Goal: Task Accomplishment & Management: Complete application form

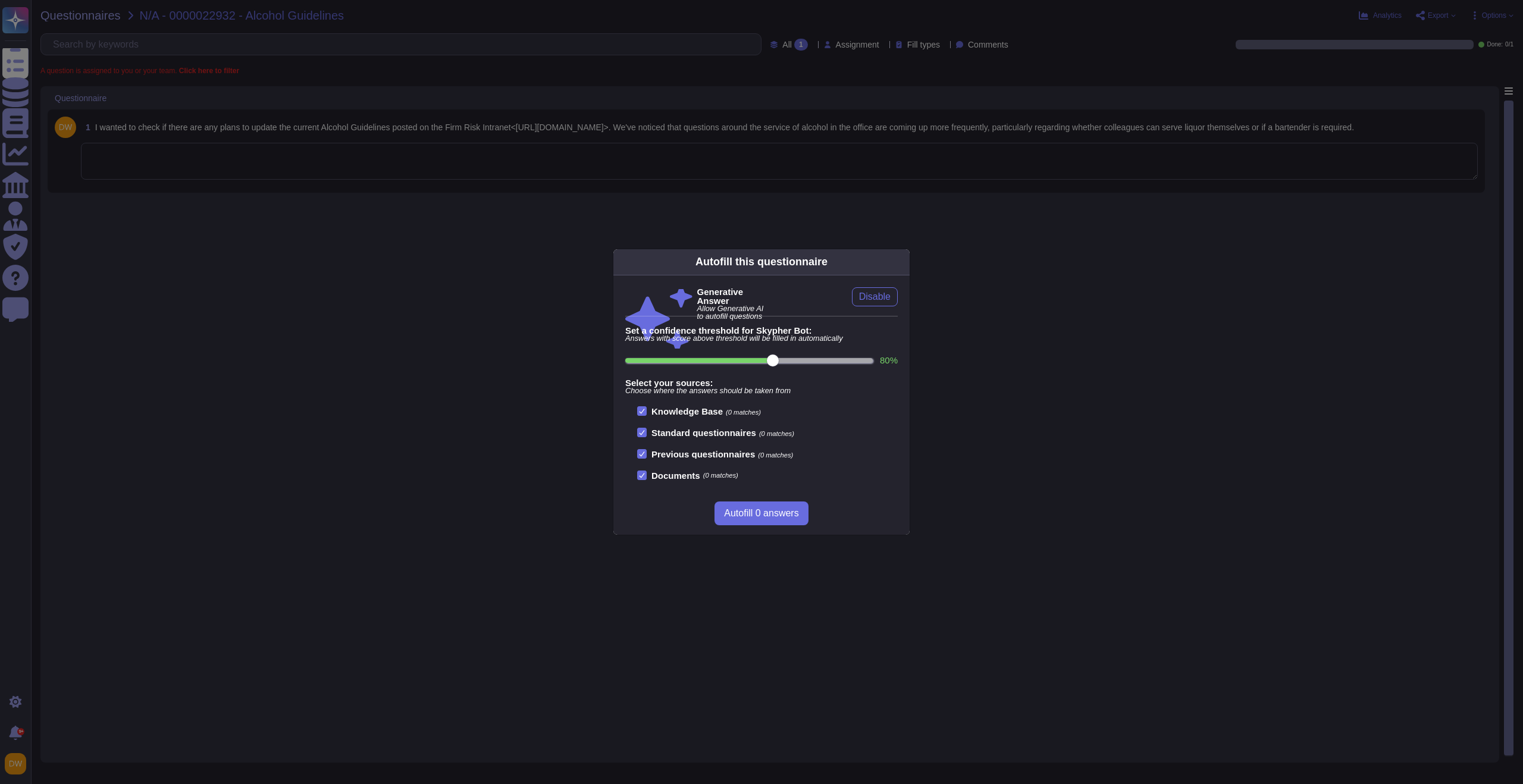
click at [898, 266] on div "Autofill this questionnaire" at bounding box center [761, 262] width 296 height 26
click at [897, 266] on div "Autofill this questionnaire" at bounding box center [761, 262] width 296 height 26
drag, startPoint x: 897, startPoint y: 263, endPoint x: 855, endPoint y: 294, distance: 52.2
click at [902, 262] on icon at bounding box center [902, 262] width 0 height 0
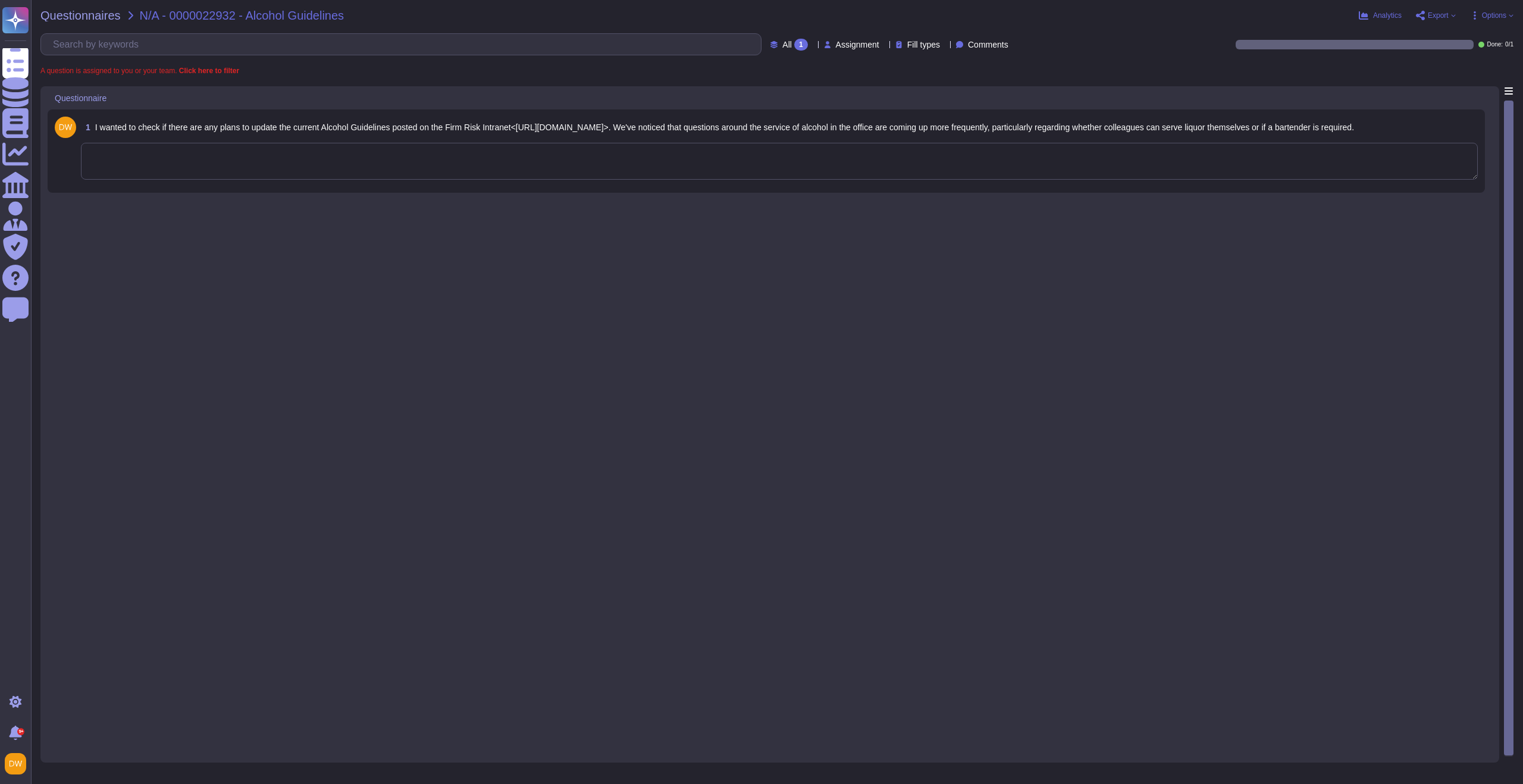
click at [461, 286] on div "1 I wanted to check if there are any plans to update the current Alcohol Guidel…" at bounding box center [769, 420] width 1444 height 669
click at [414, 160] on textarea at bounding box center [780, 161] width 1397 height 37
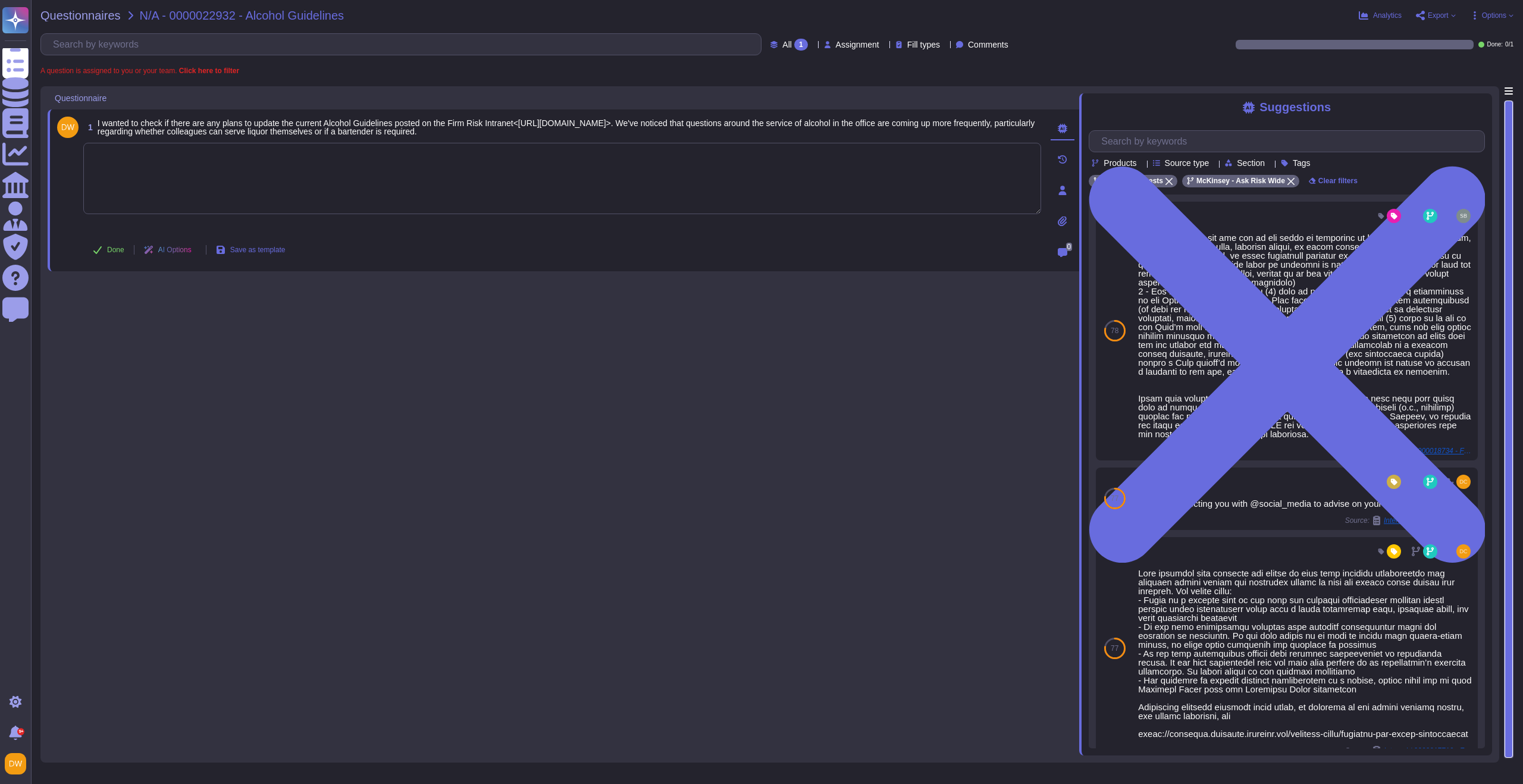
click at [100, 22] on div "Questionnaires N/A - 0000022932 - Alcohol Guidelines Analytics Export Options A…" at bounding box center [777, 392] width 1492 height 784
click at [103, 18] on span "Questionnaires" at bounding box center [80, 15] width 80 height 12
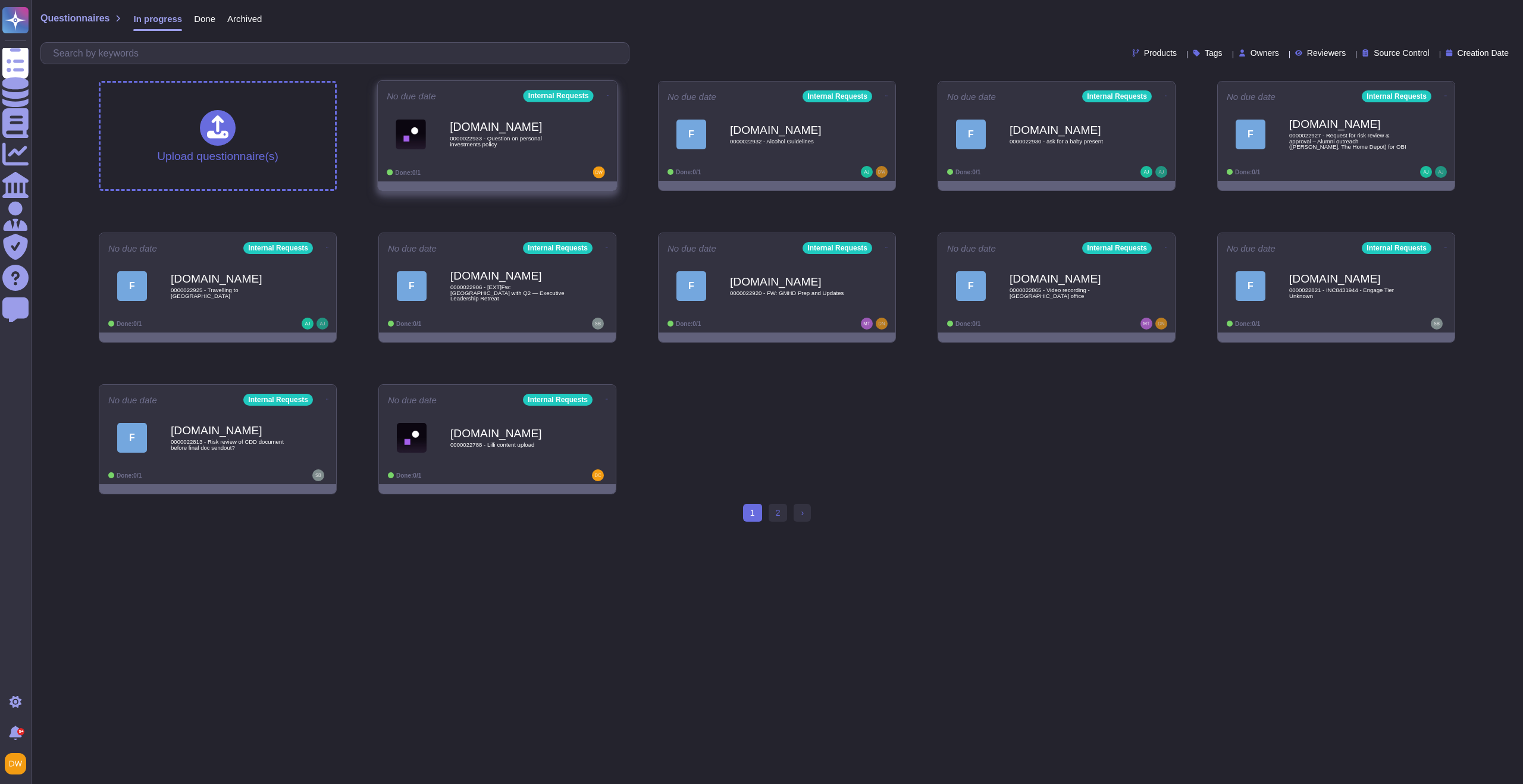
click at [544, 124] on b "Force.com" at bounding box center [510, 127] width 120 height 11
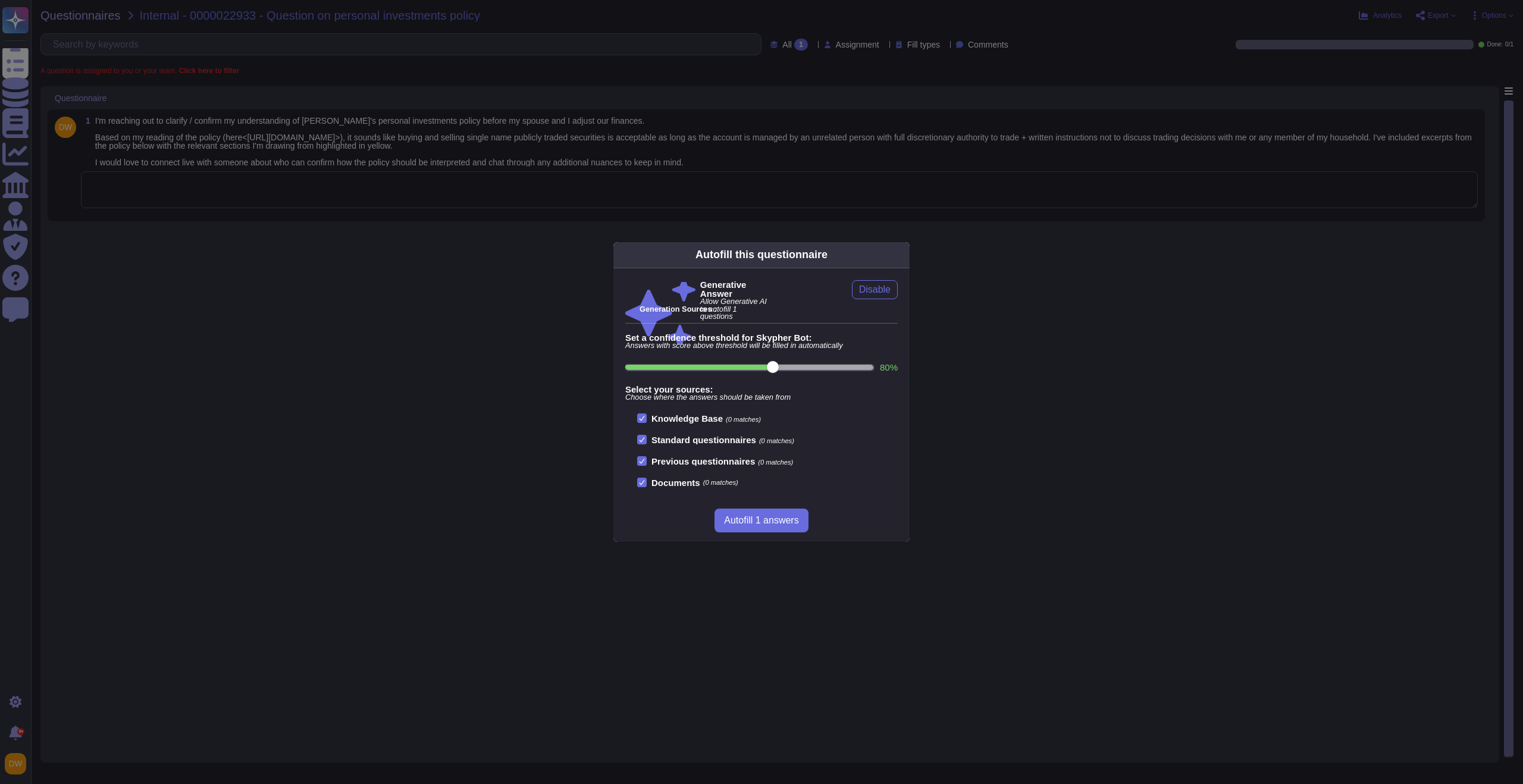
click at [365, 263] on div "Autofill this questionnaire Generative Answer Allow Generative AI to autofill 1…" at bounding box center [761, 392] width 1523 height 784
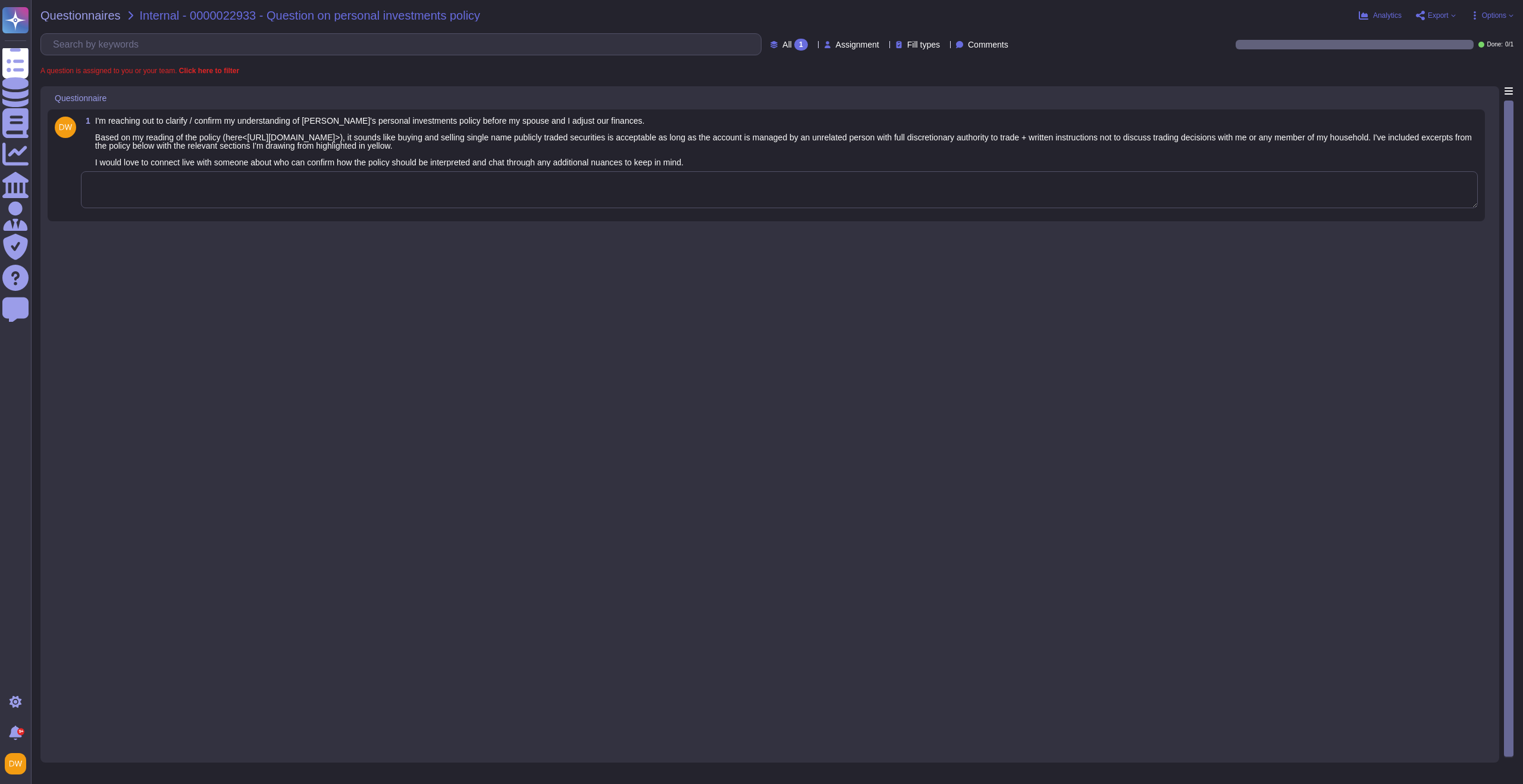
click at [410, 190] on textarea at bounding box center [780, 189] width 1397 height 37
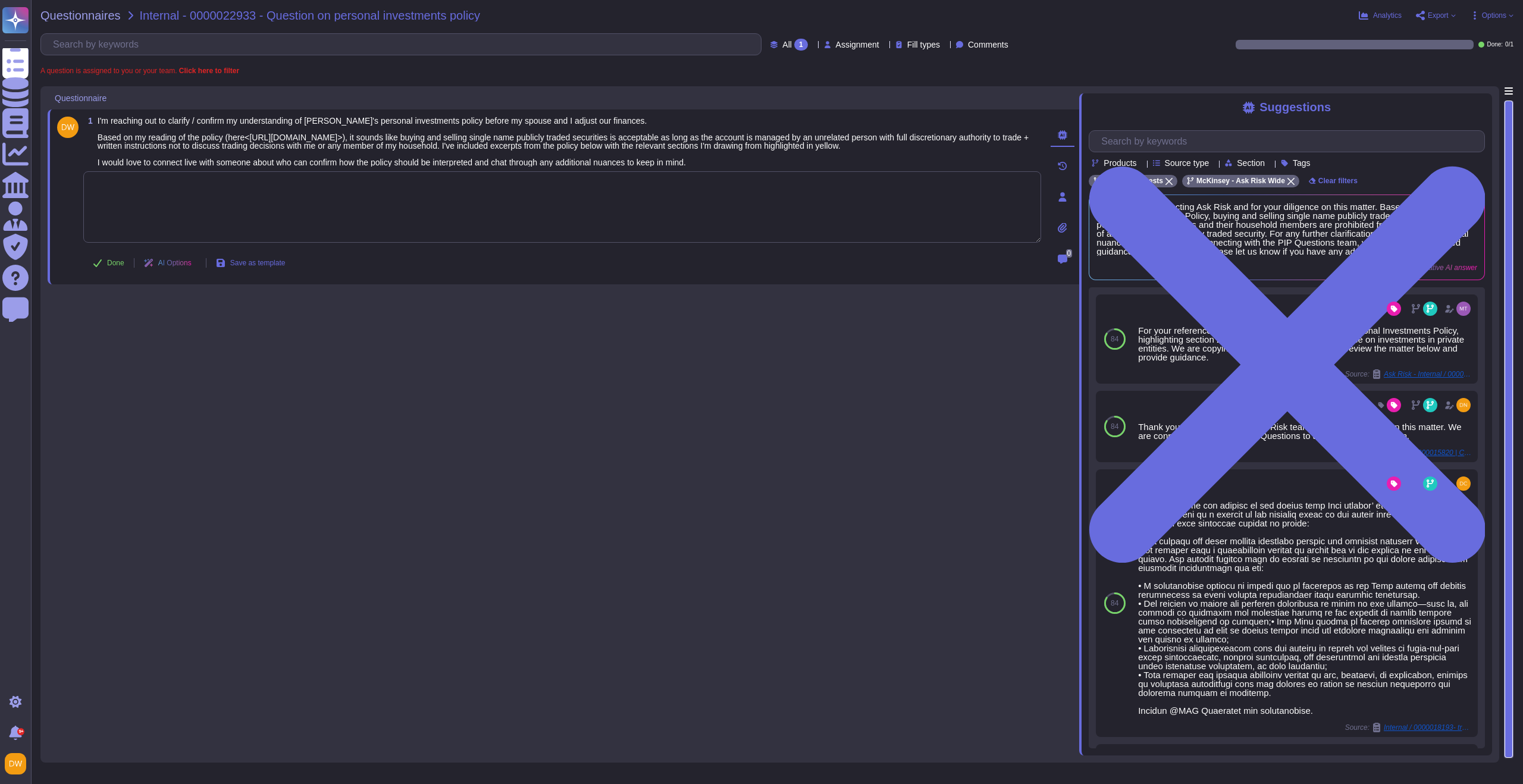
click at [792, 348] on div "1 I'm reaching out to clarify / confirm my understanding of McKinsey's personal…" at bounding box center [563, 420] width 1032 height 669
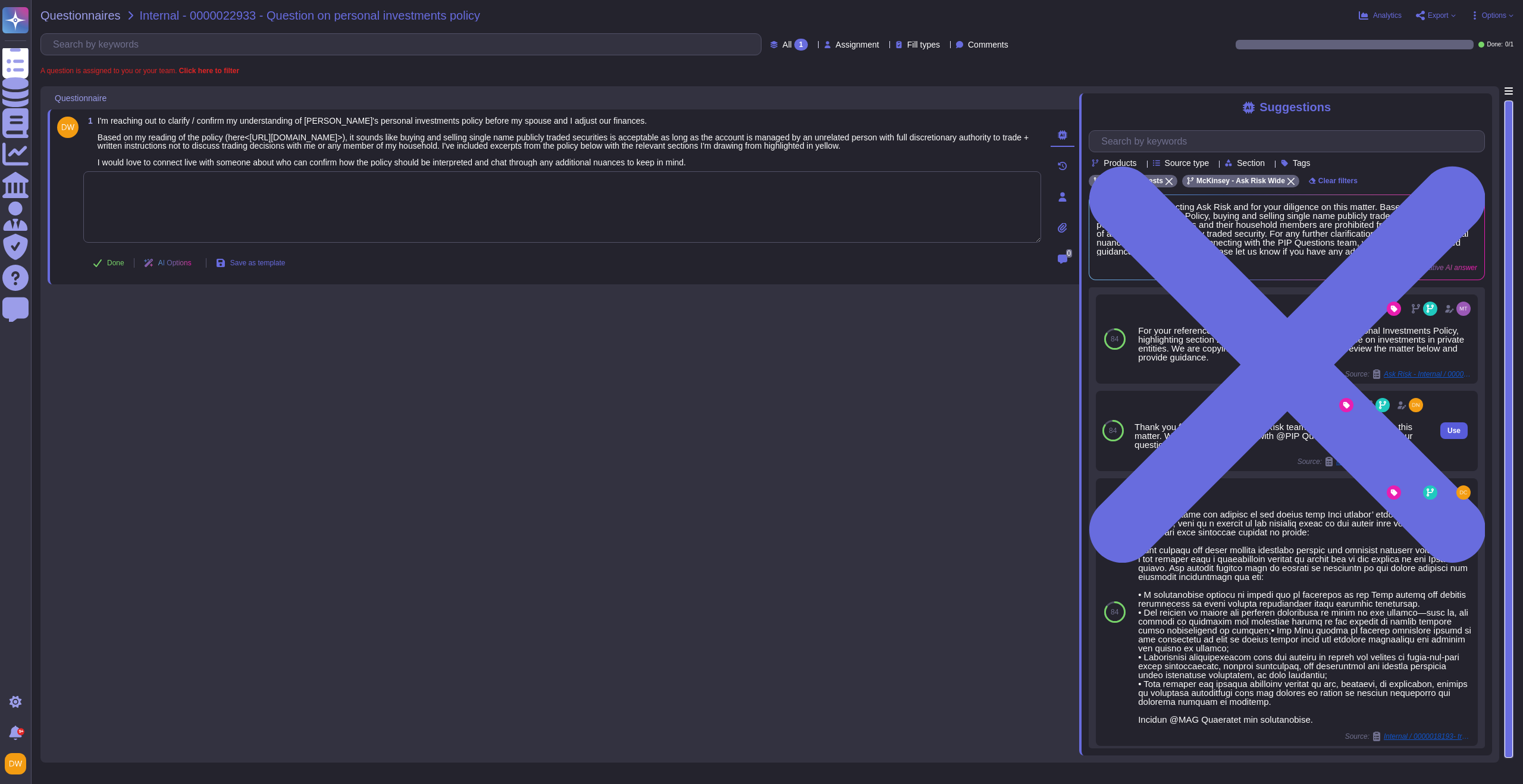
click at [1448, 434] on span "Use" at bounding box center [1454, 430] width 13 height 7
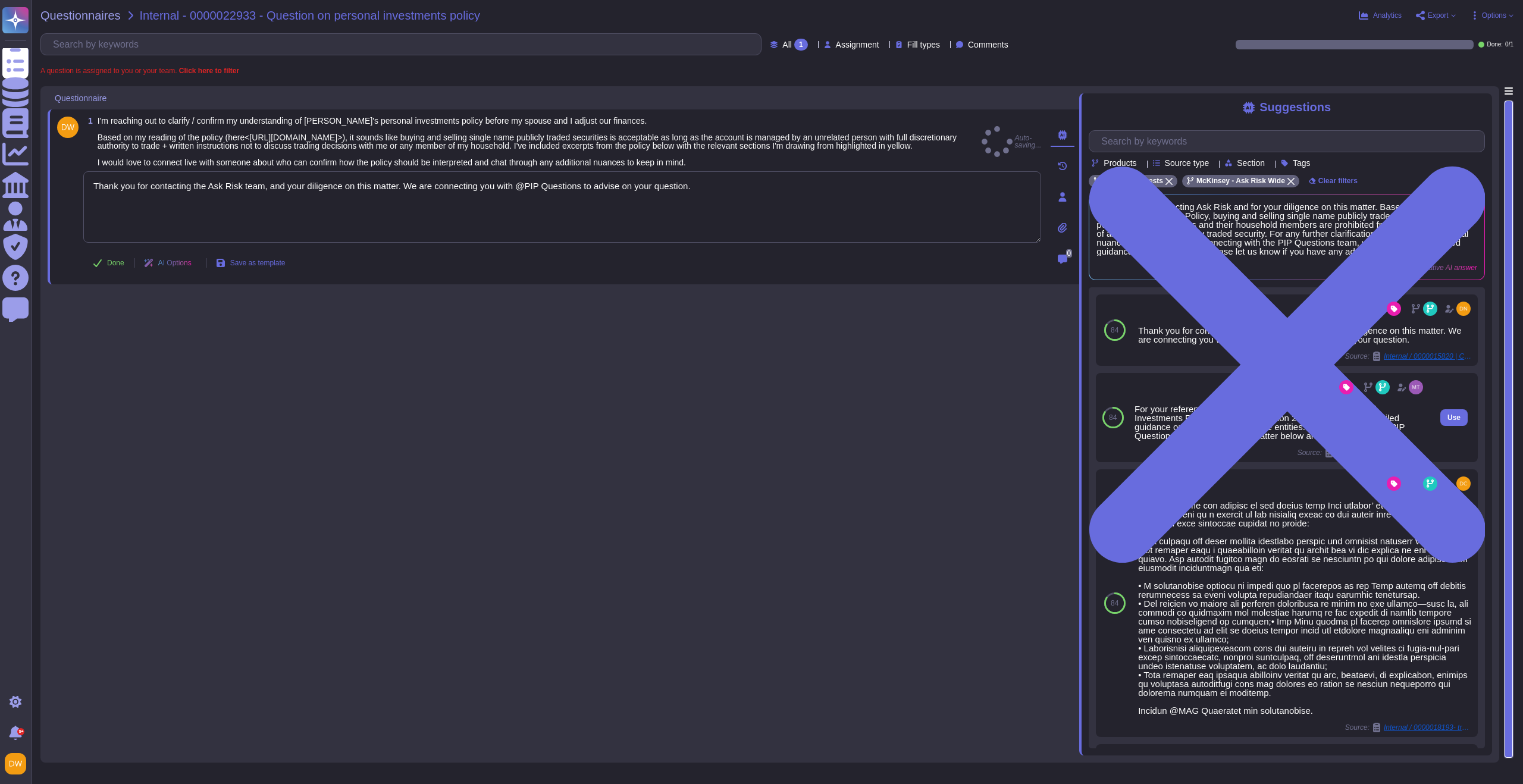
type textarea "Thank you for contacting the Ask Risk team, and your diligence on this matter. …"
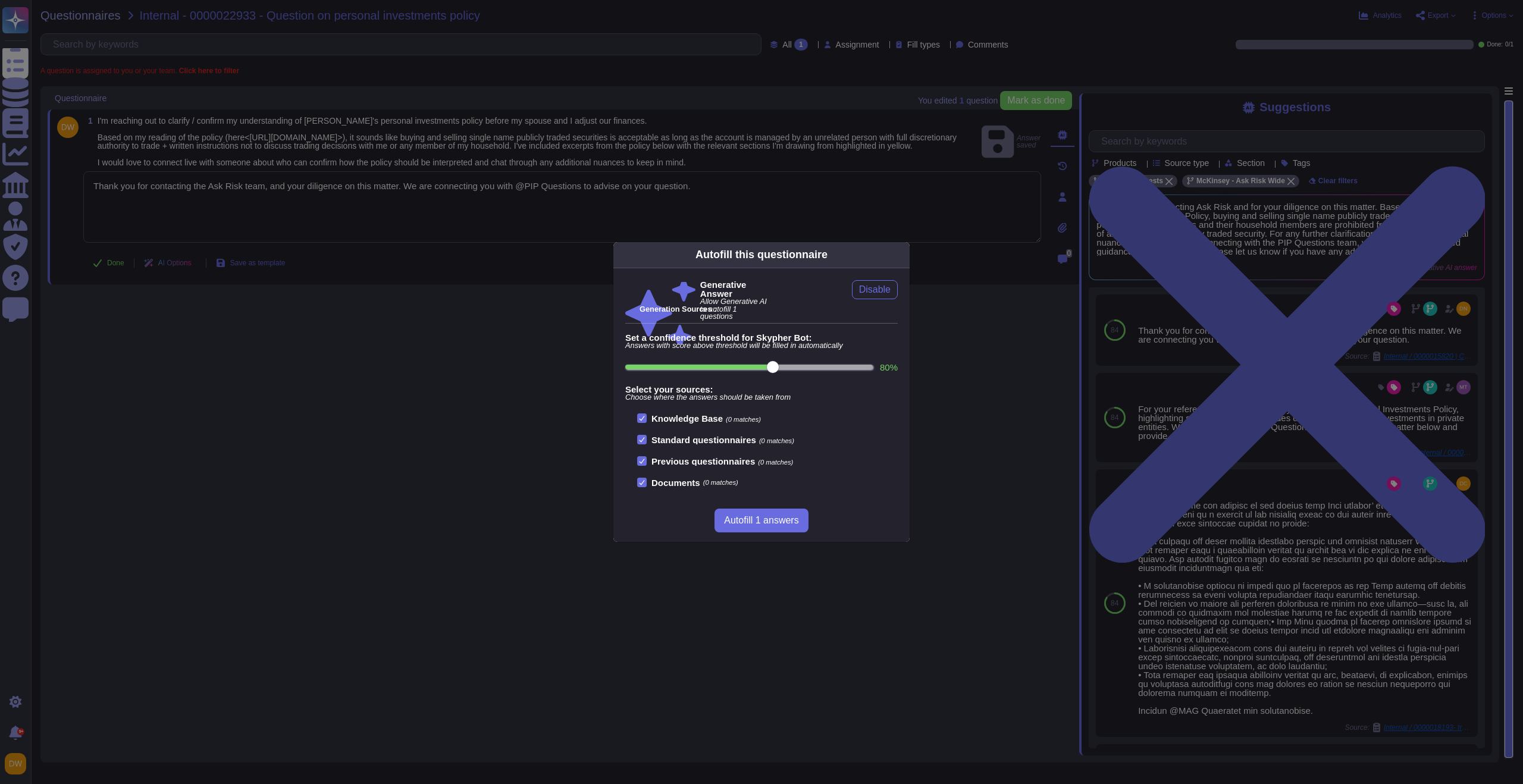
click at [444, 409] on div "Autofill this questionnaire Generative Answer Allow Generative AI to autofill 1…" at bounding box center [761, 392] width 1523 height 784
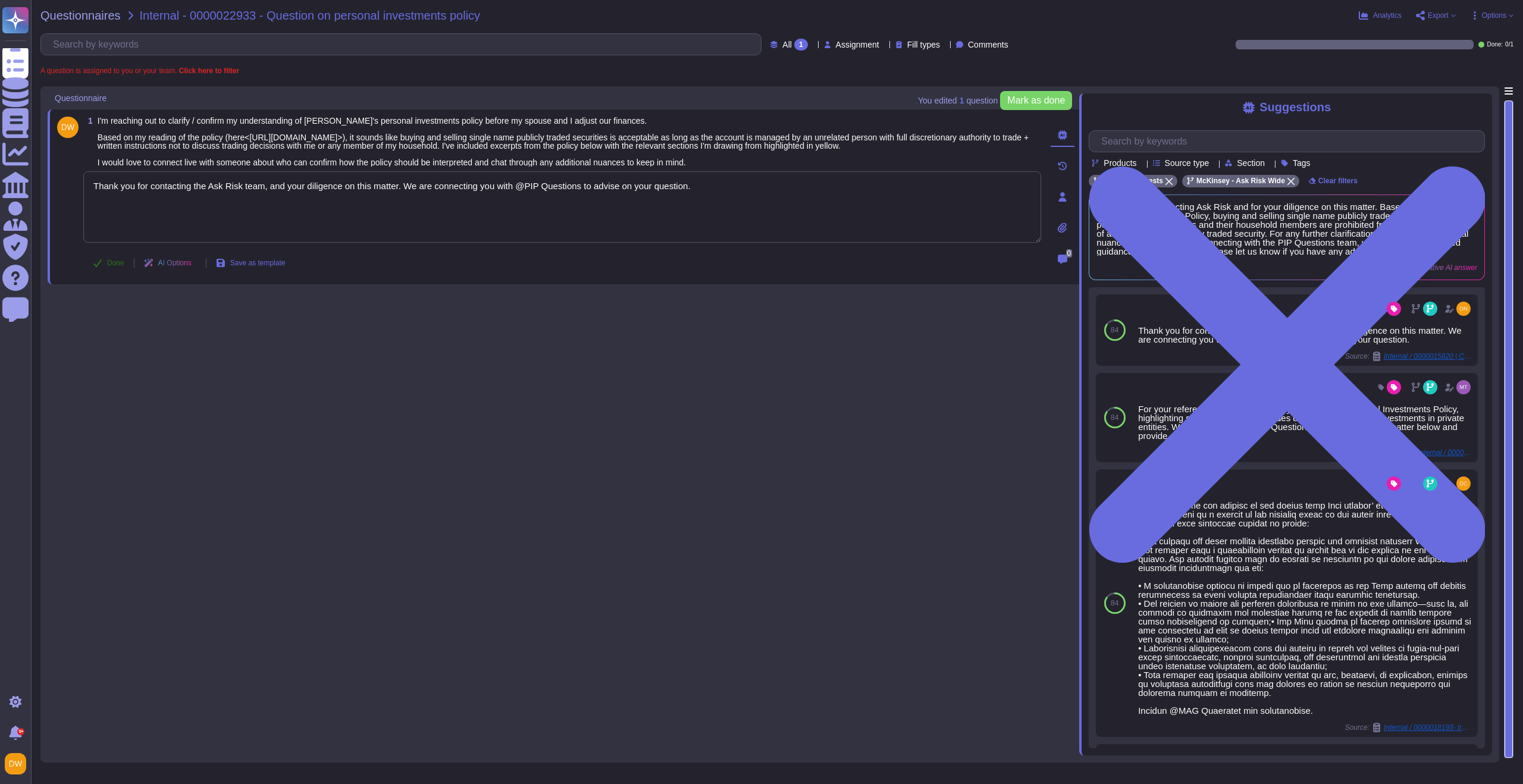
click at [91, 267] on button "Done" at bounding box center [108, 263] width 51 height 24
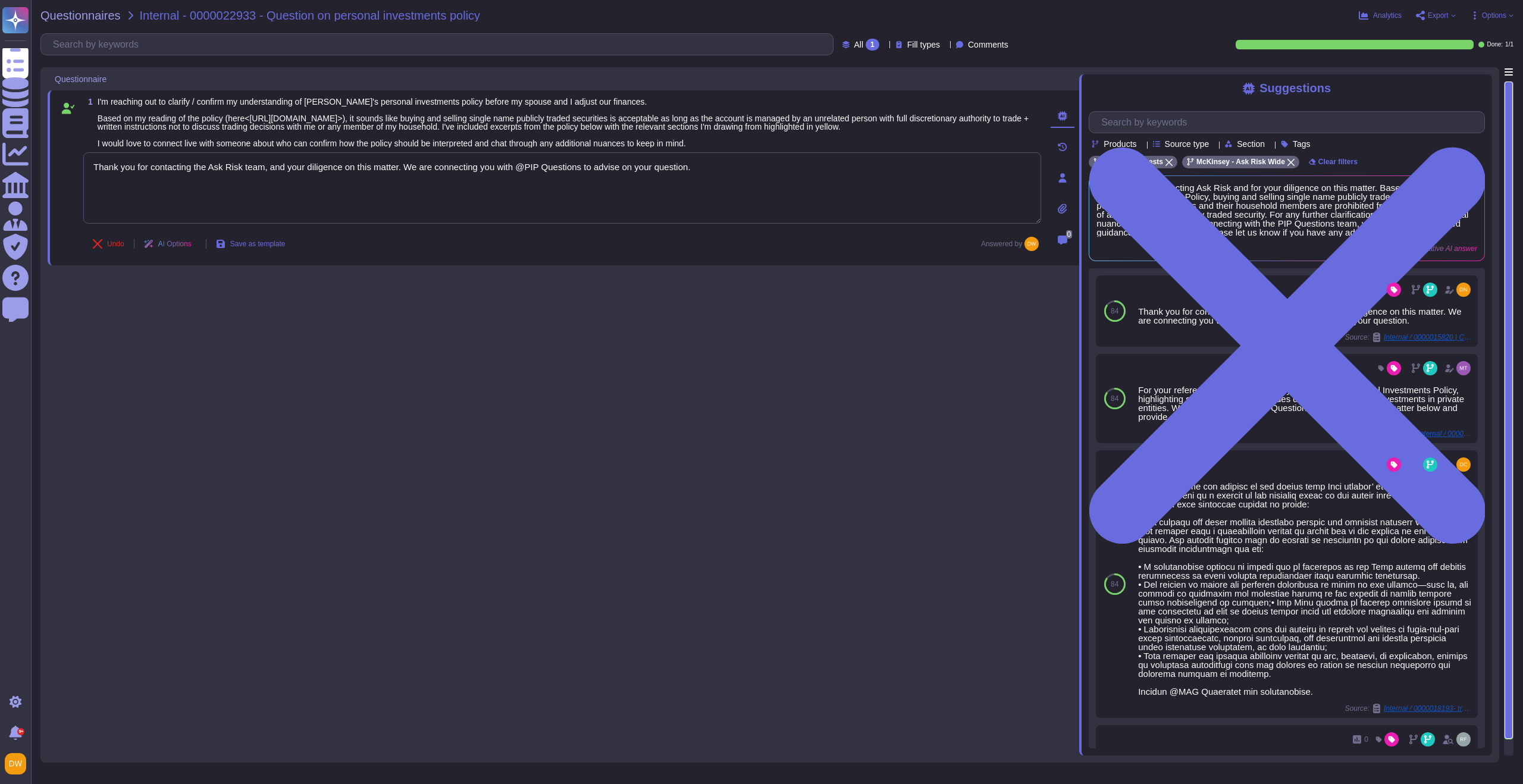
click at [104, 22] on div "Questionnaires Internal - 0000022933 - Question on personal investments policy …" at bounding box center [777, 392] width 1492 height 784
click at [105, 18] on span "Questionnaires" at bounding box center [80, 15] width 80 height 12
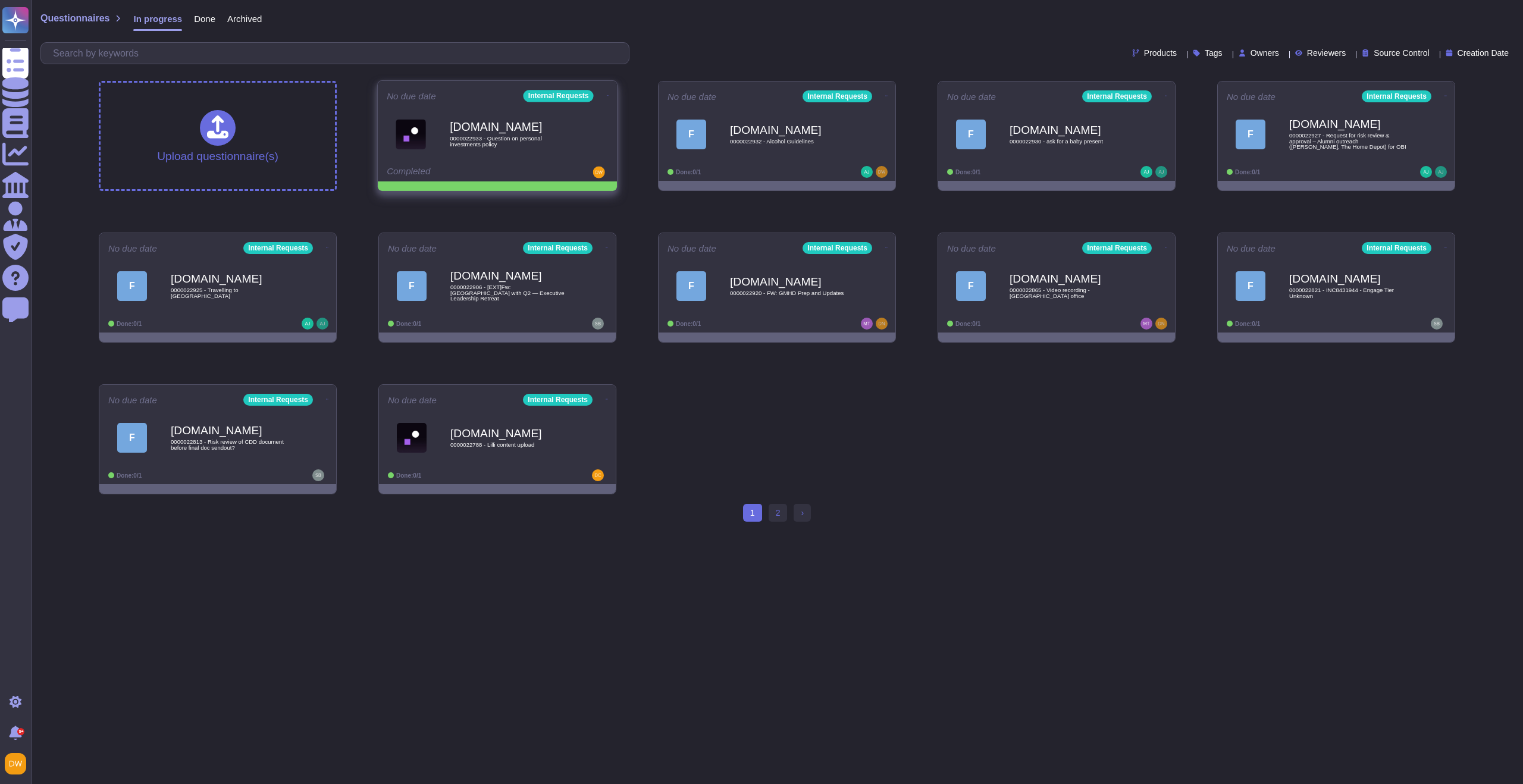
click at [607, 94] on icon at bounding box center [608, 95] width 2 height 3
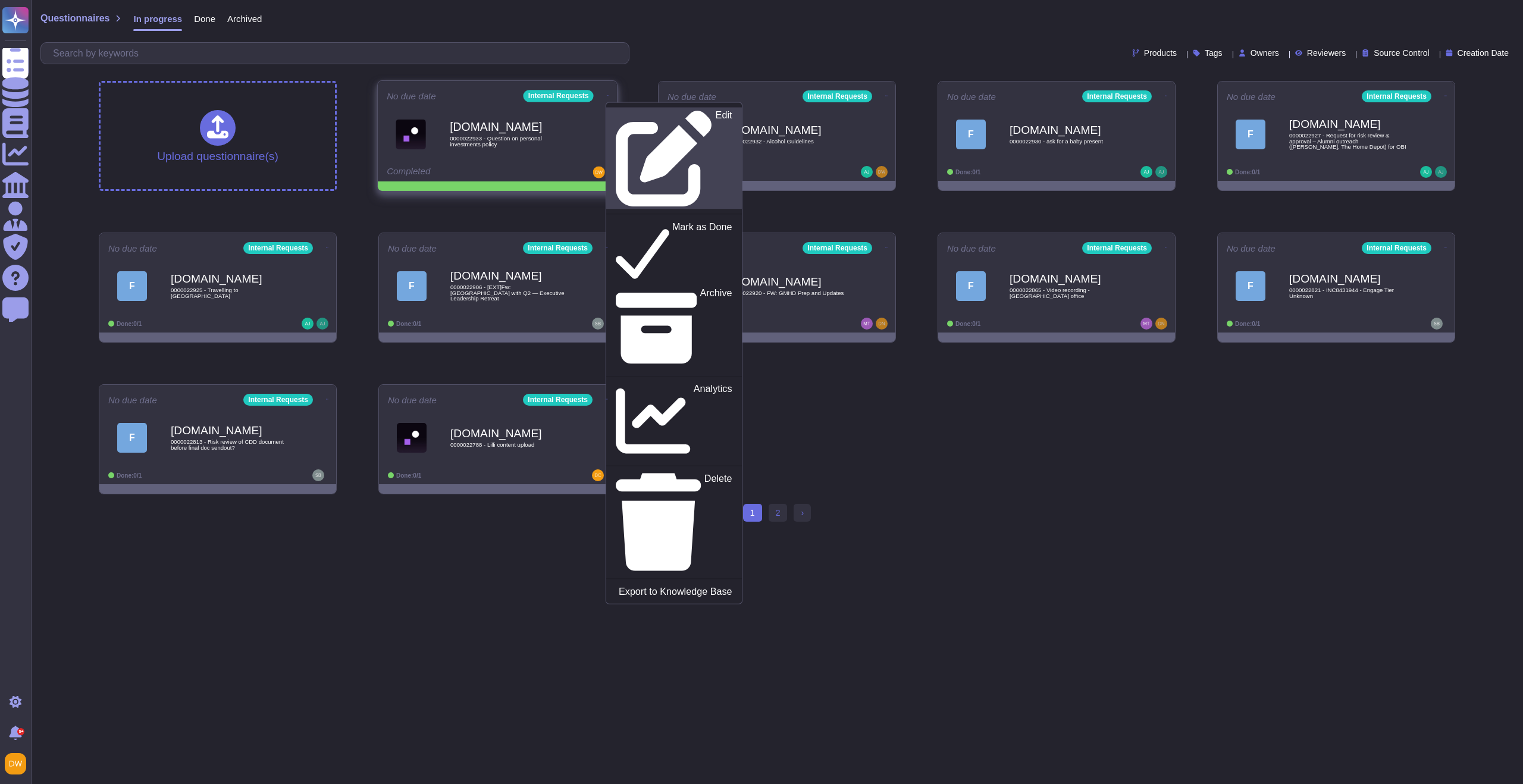
click at [715, 118] on p "Edit" at bounding box center [723, 159] width 17 height 96
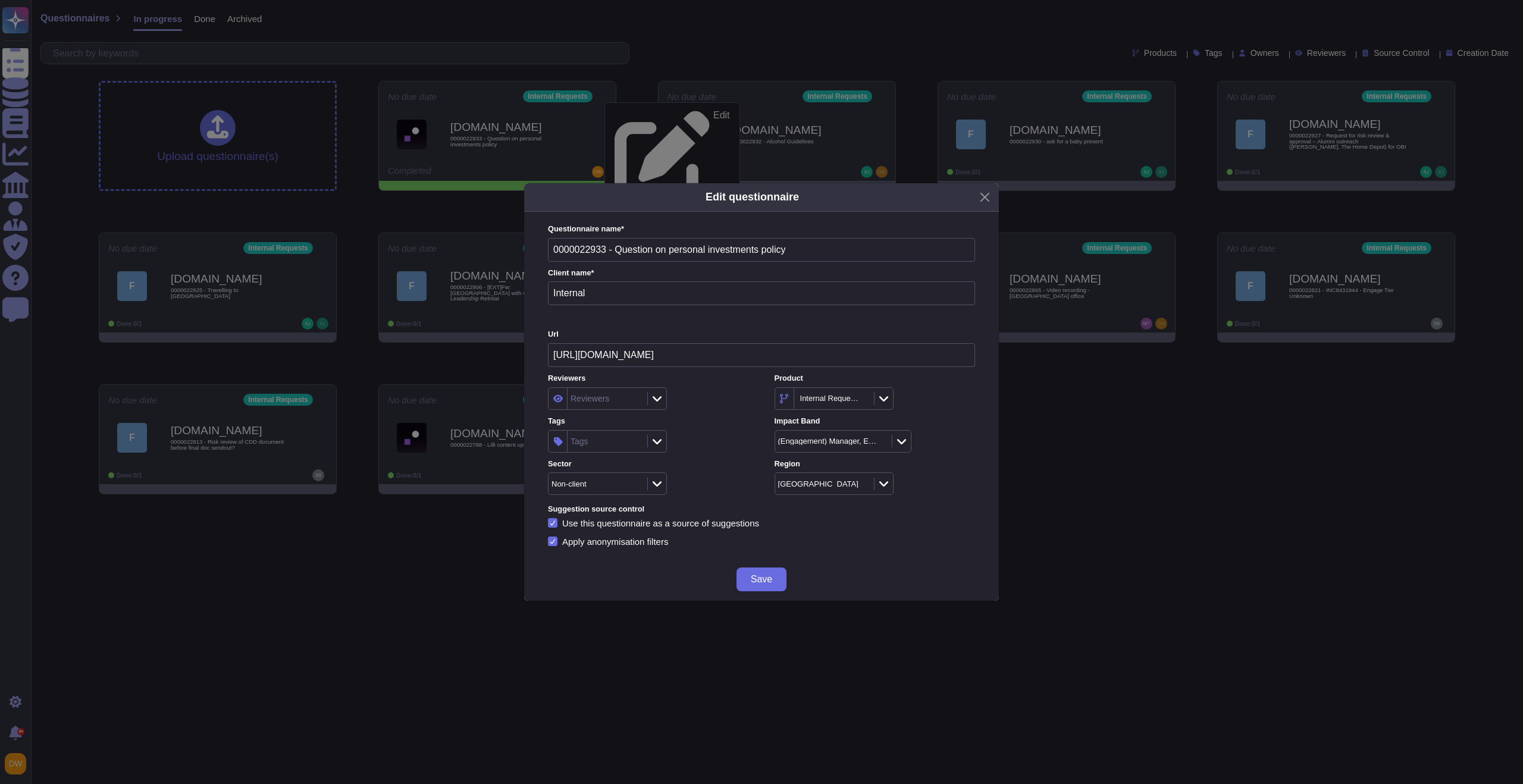
click at [617, 441] on div "Tags" at bounding box center [606, 441] width 77 height 22
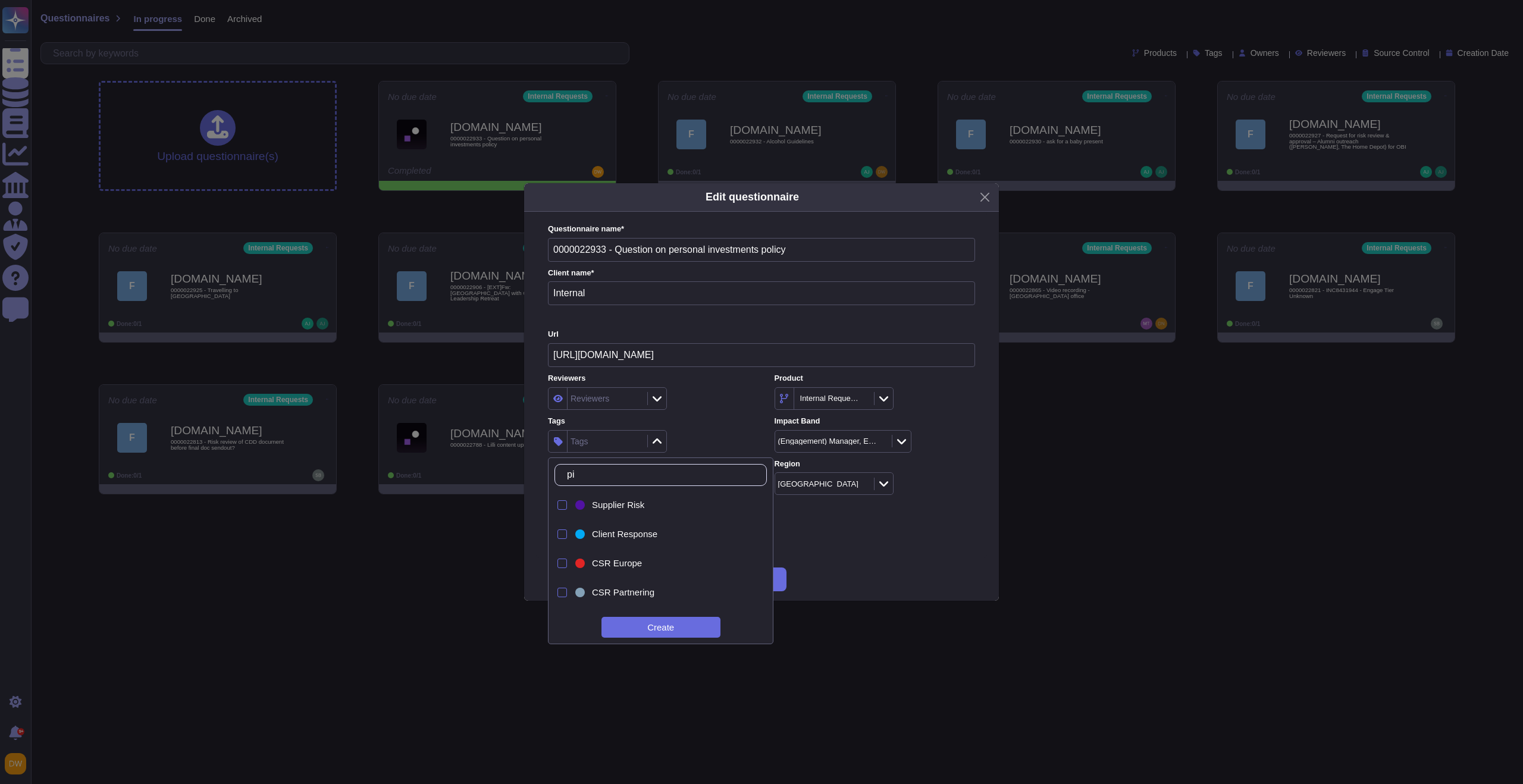
type input "pip"
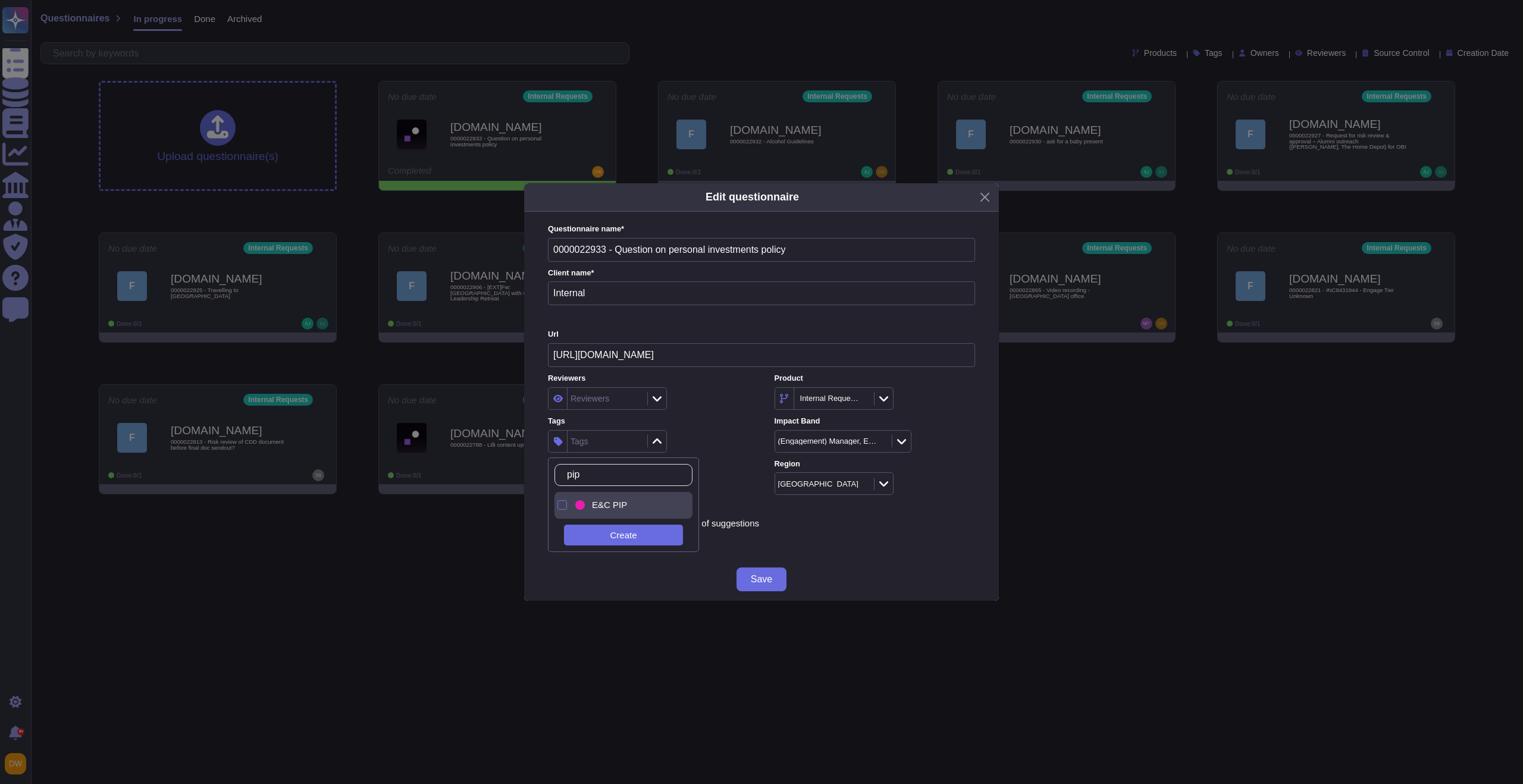
click at [623, 502] on span "E&C PIP" at bounding box center [609, 504] width 35 height 10
click at [777, 421] on label "Impact Band" at bounding box center [875, 421] width 201 height 8
click at [753, 589] on button "Save" at bounding box center [761, 579] width 50 height 24
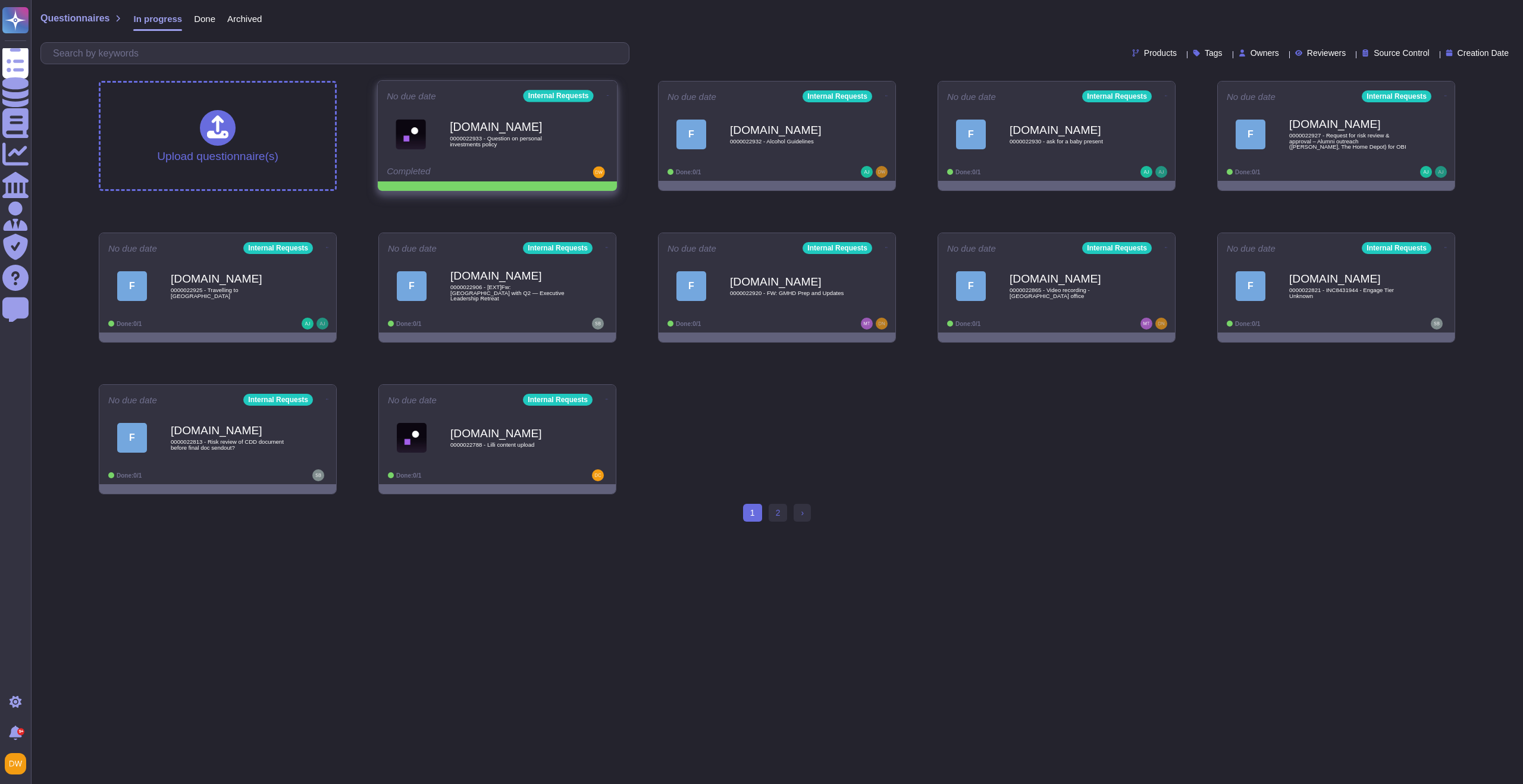
click at [607, 94] on icon at bounding box center [608, 95] width 2 height 3
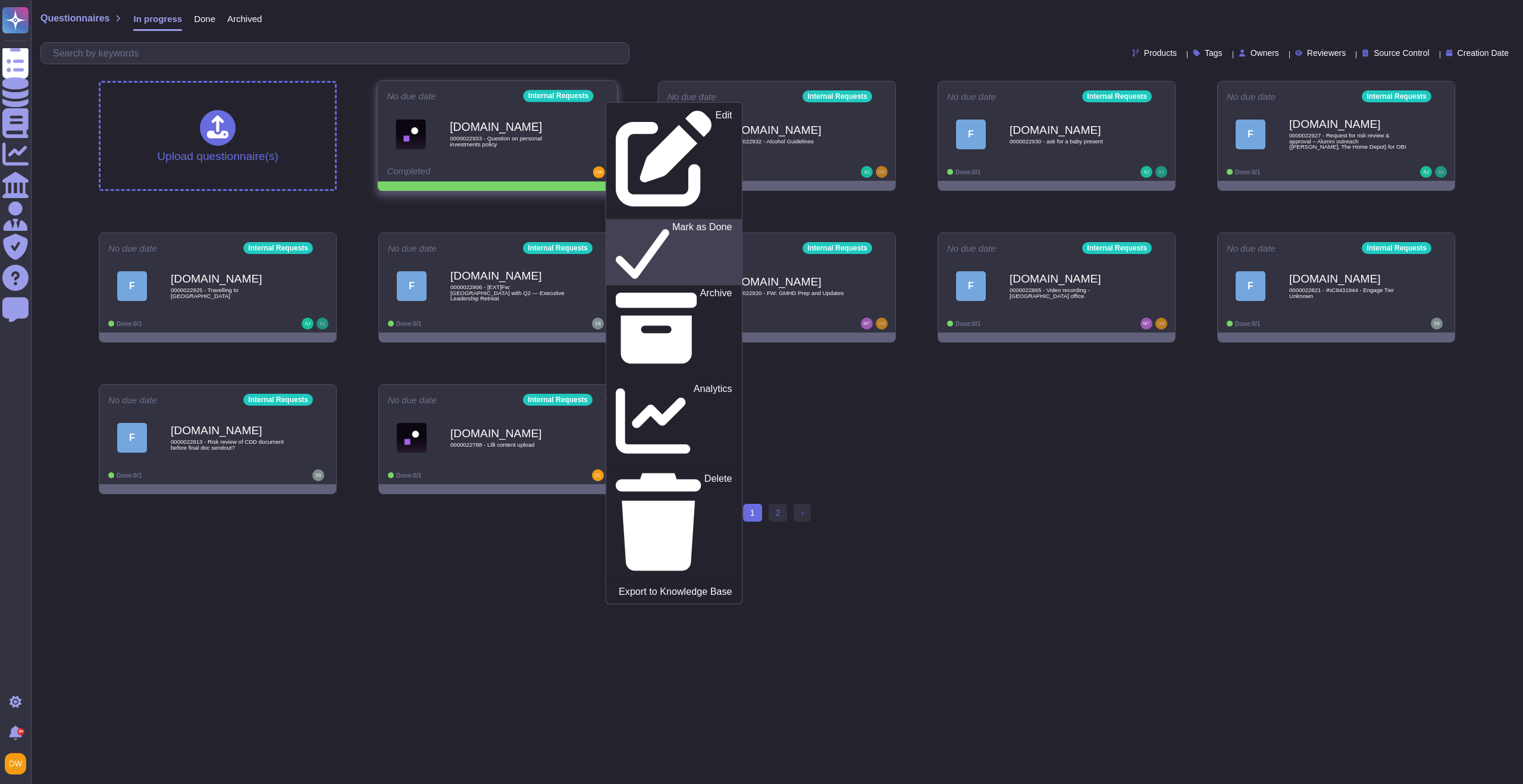
click at [672, 221] on p "Mark as Done" at bounding box center [702, 252] width 60 height 61
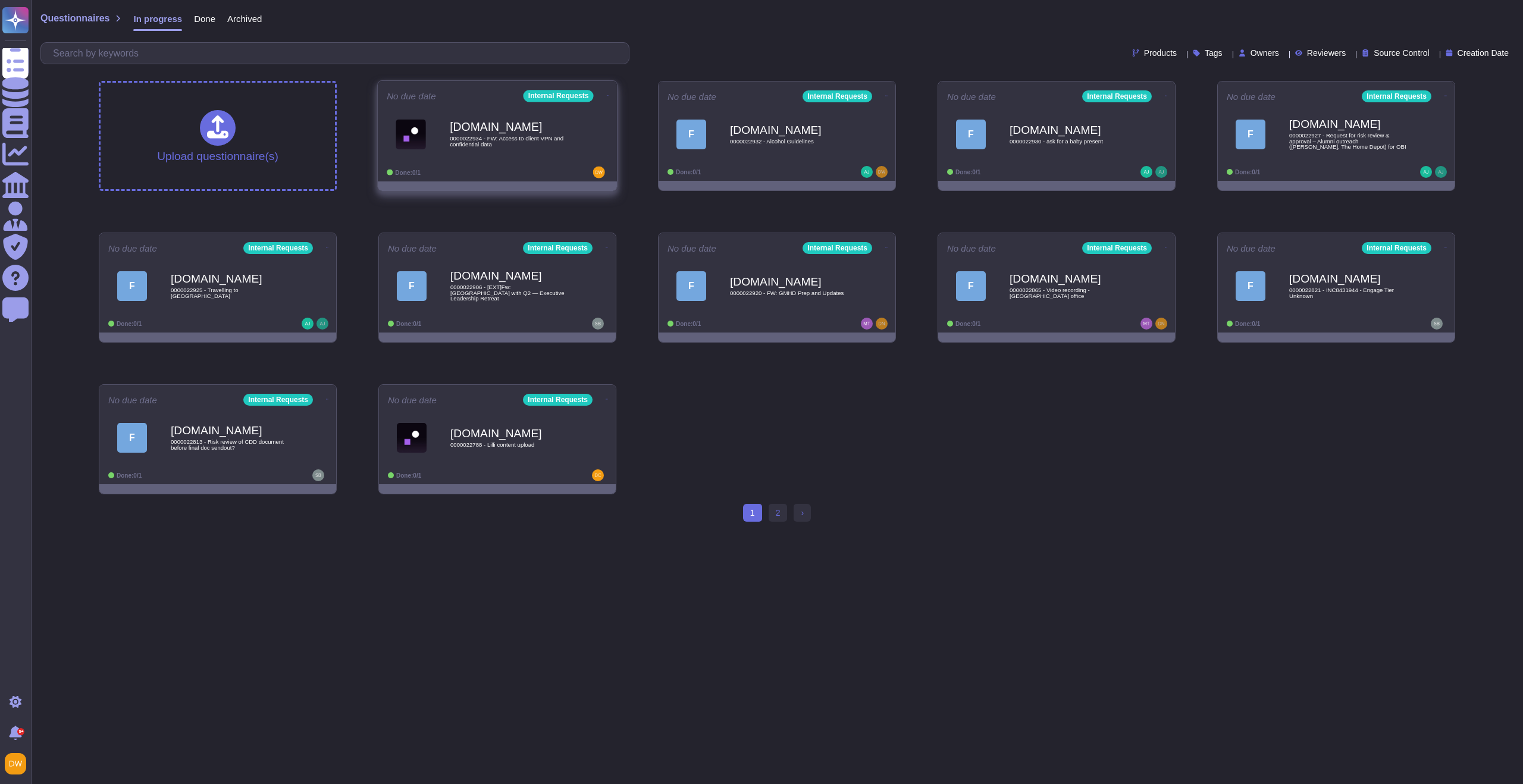
click at [492, 131] on b "Force.com" at bounding box center [510, 127] width 120 height 11
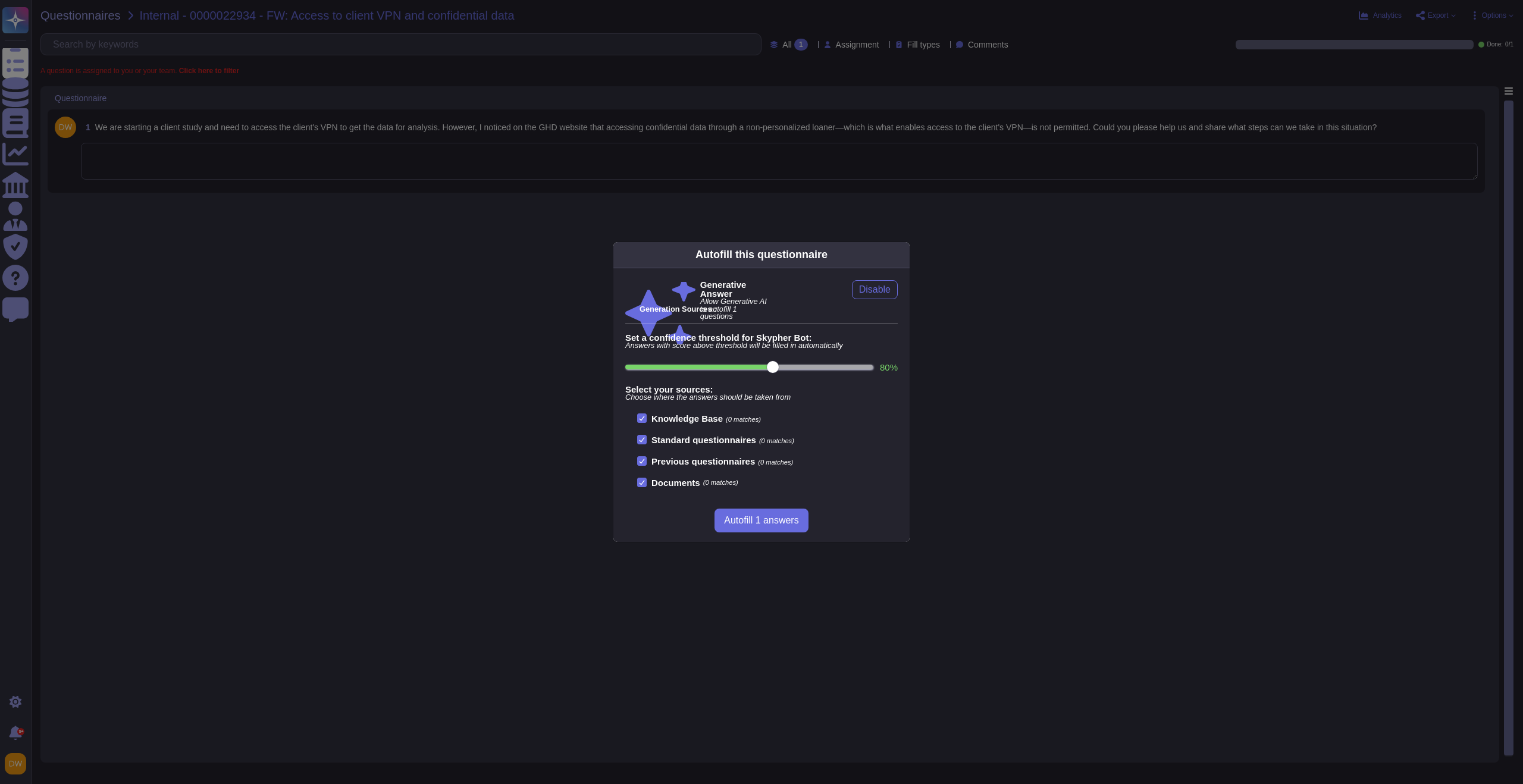
click at [359, 266] on div "Autofill this questionnaire Generative Answer Allow Generative AI to autofill 1…" at bounding box center [761, 392] width 1523 height 784
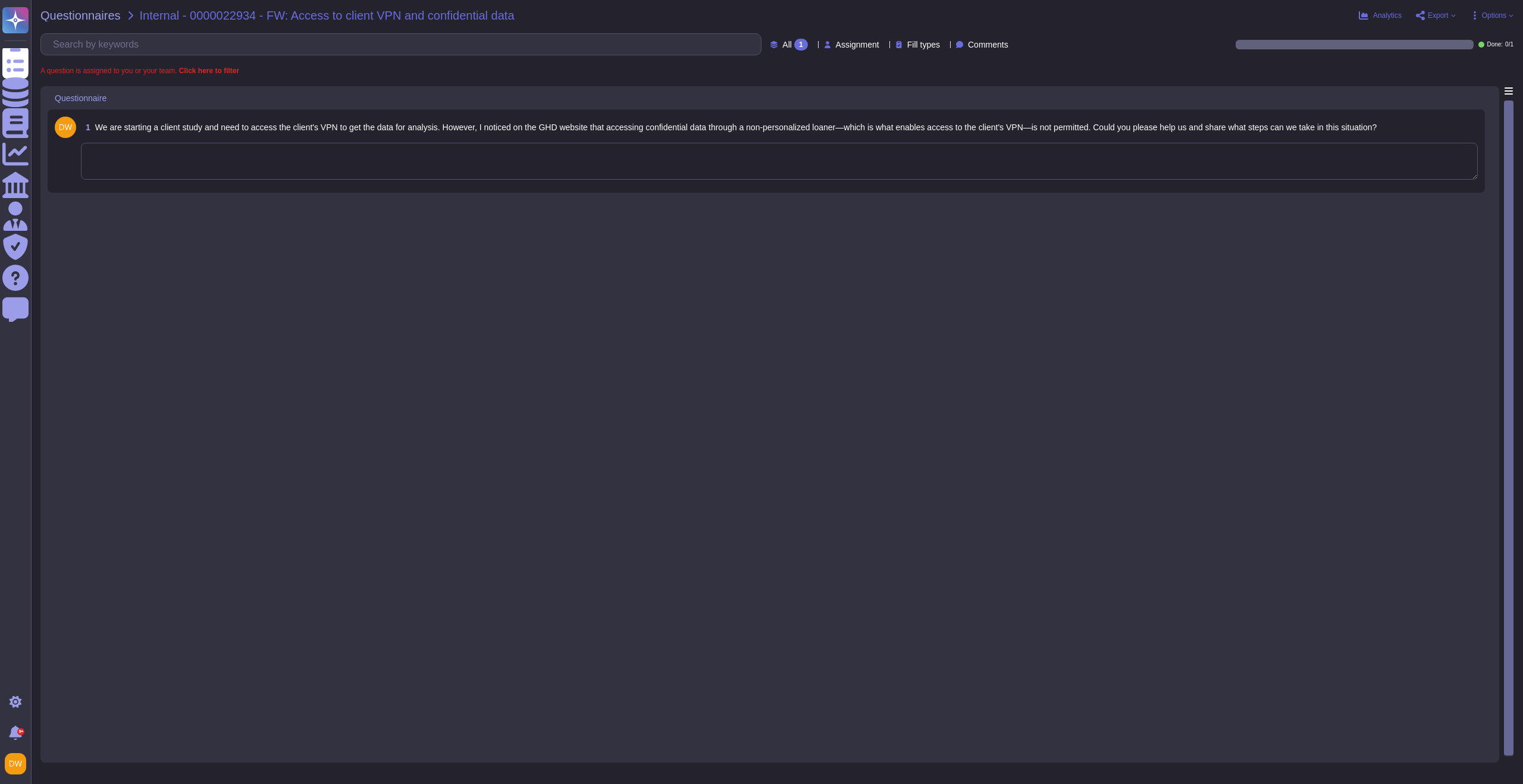
click at [377, 157] on textarea at bounding box center [780, 161] width 1397 height 37
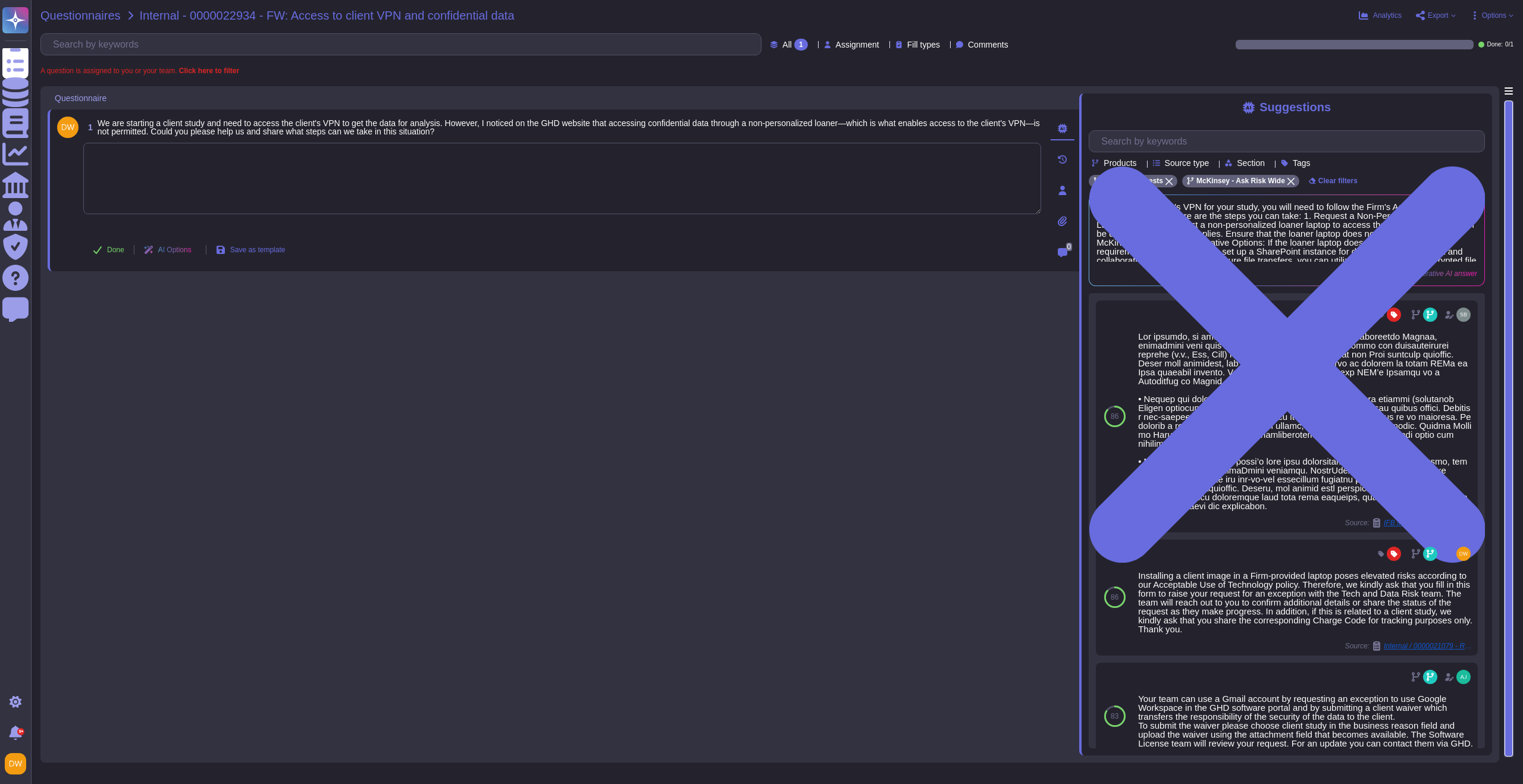
click at [60, 11] on span "Questionnaires" at bounding box center [80, 15] width 80 height 12
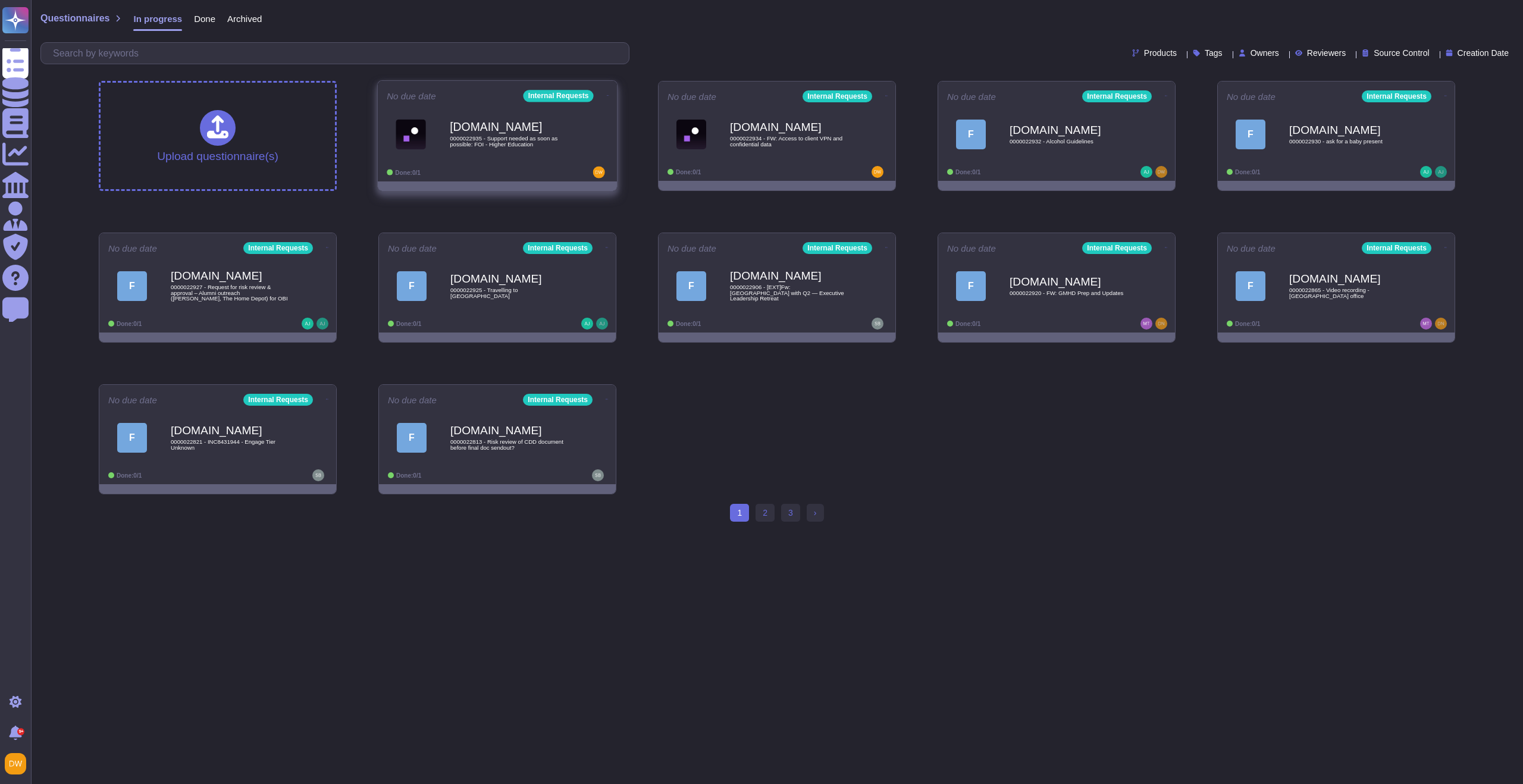
click at [466, 110] on div "Force.com 0000022935 - Support needed as soon as possible: FOI - Higher Educati…" at bounding box center [510, 134] width 120 height 48
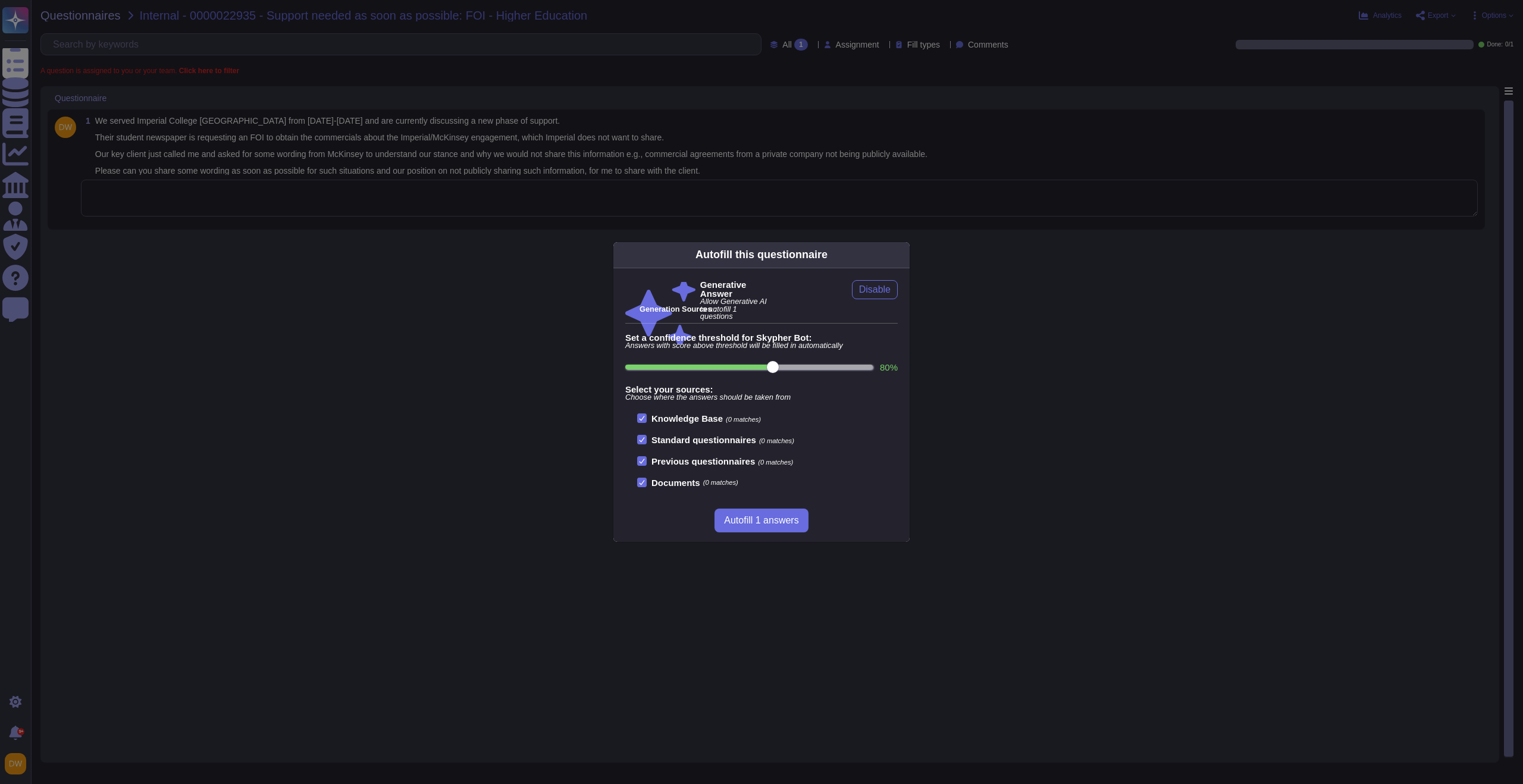
click at [164, 30] on div "Autofill this questionnaire Generative Answer Allow Generative AI to autofill 1…" at bounding box center [761, 392] width 1523 height 784
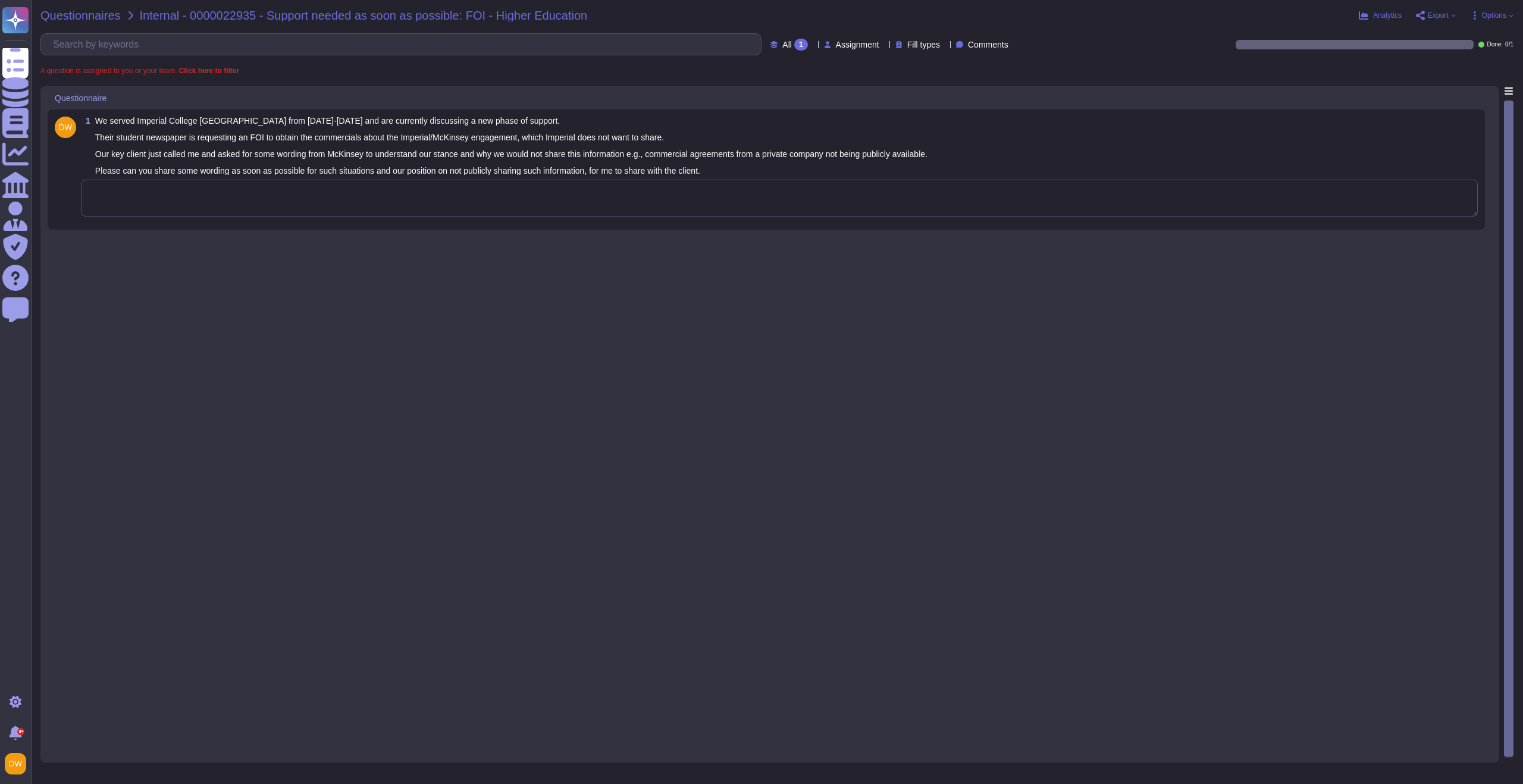
click at [92, 16] on span "Questionnaires" at bounding box center [80, 15] width 80 height 12
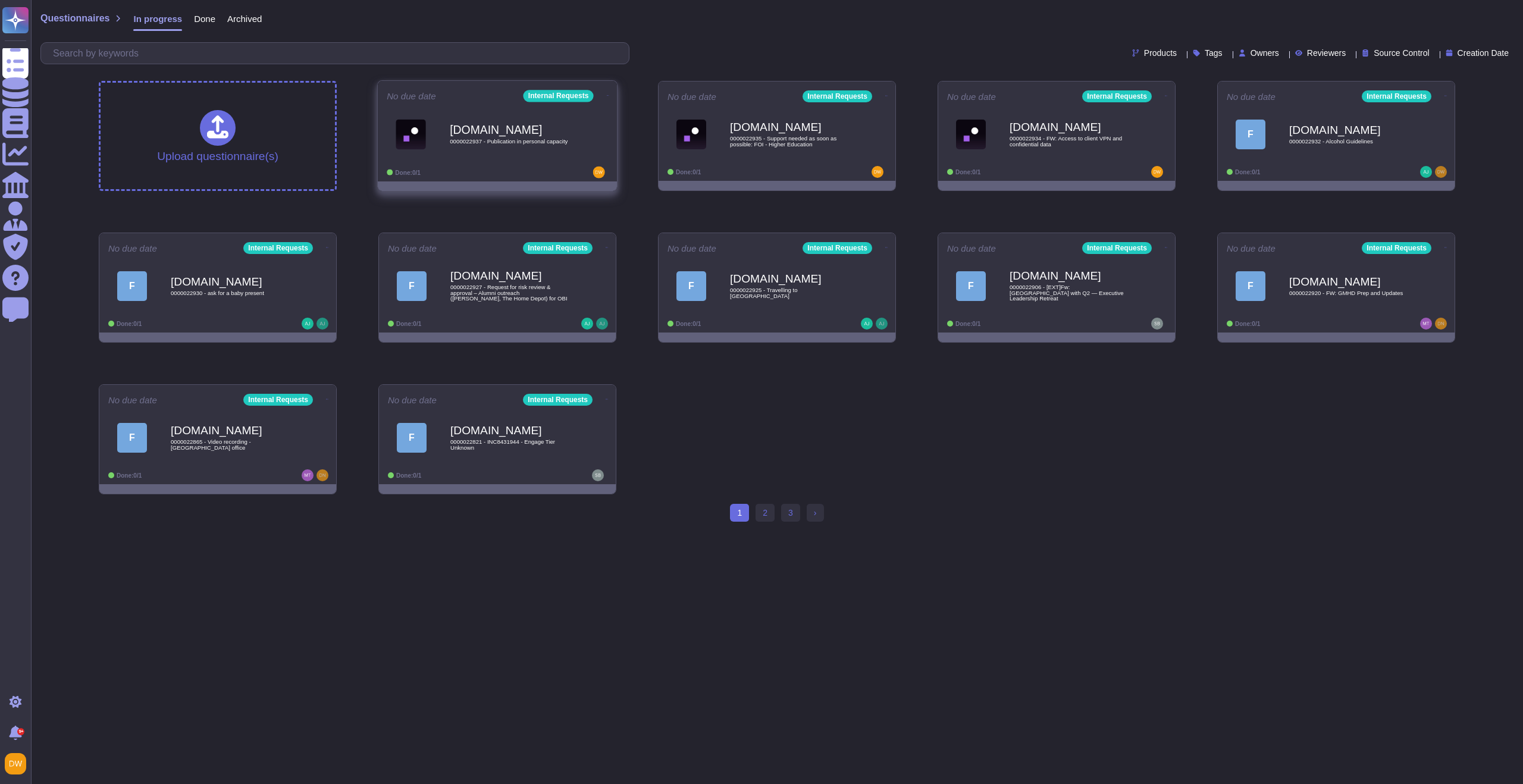
click at [482, 139] on span "0000022937 - Publication in personal capacity" at bounding box center [510, 141] width 120 height 6
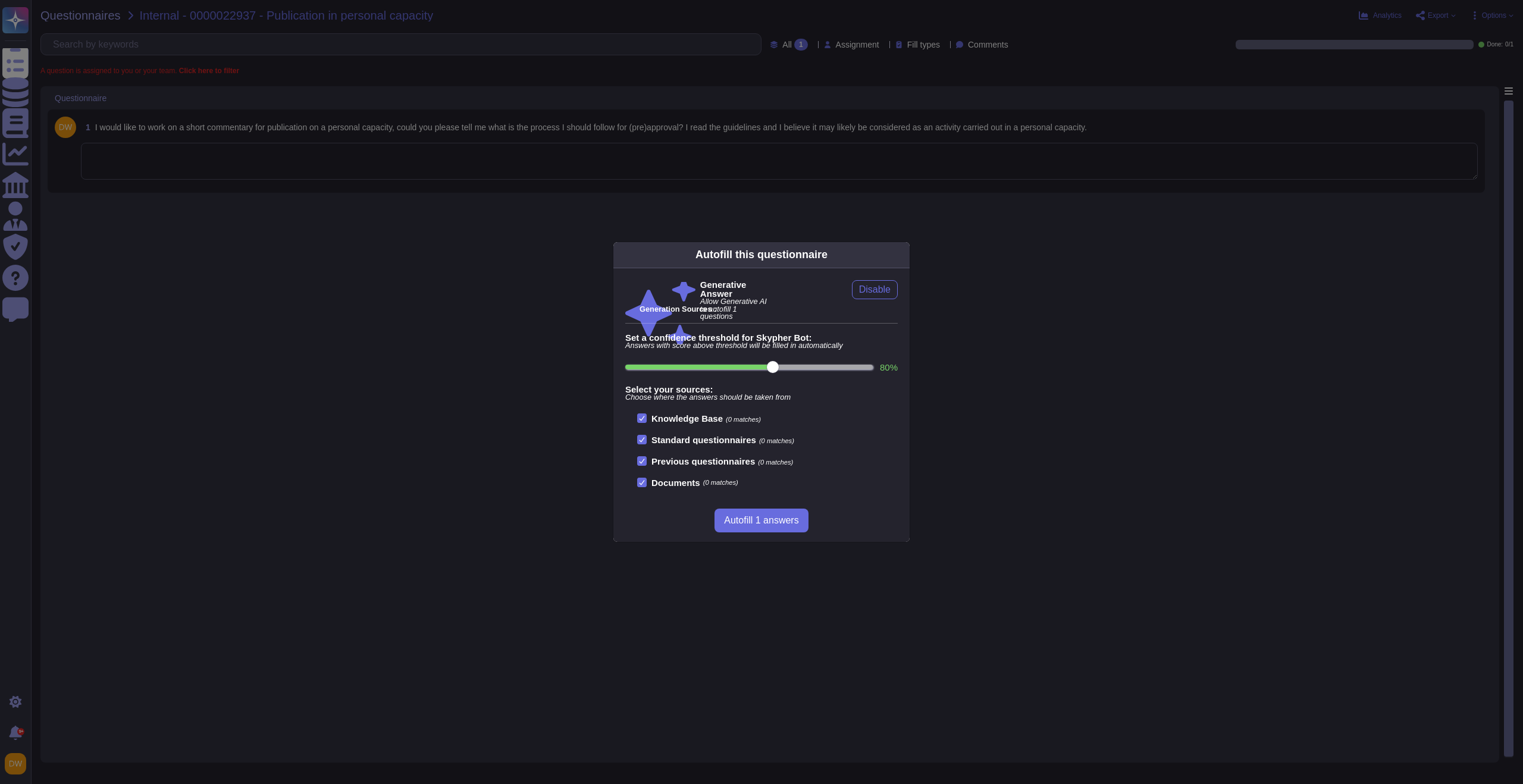
click at [234, 126] on div "Autofill this questionnaire Generative Answer Allow Generative AI to autofill 1…" at bounding box center [761, 392] width 1523 height 784
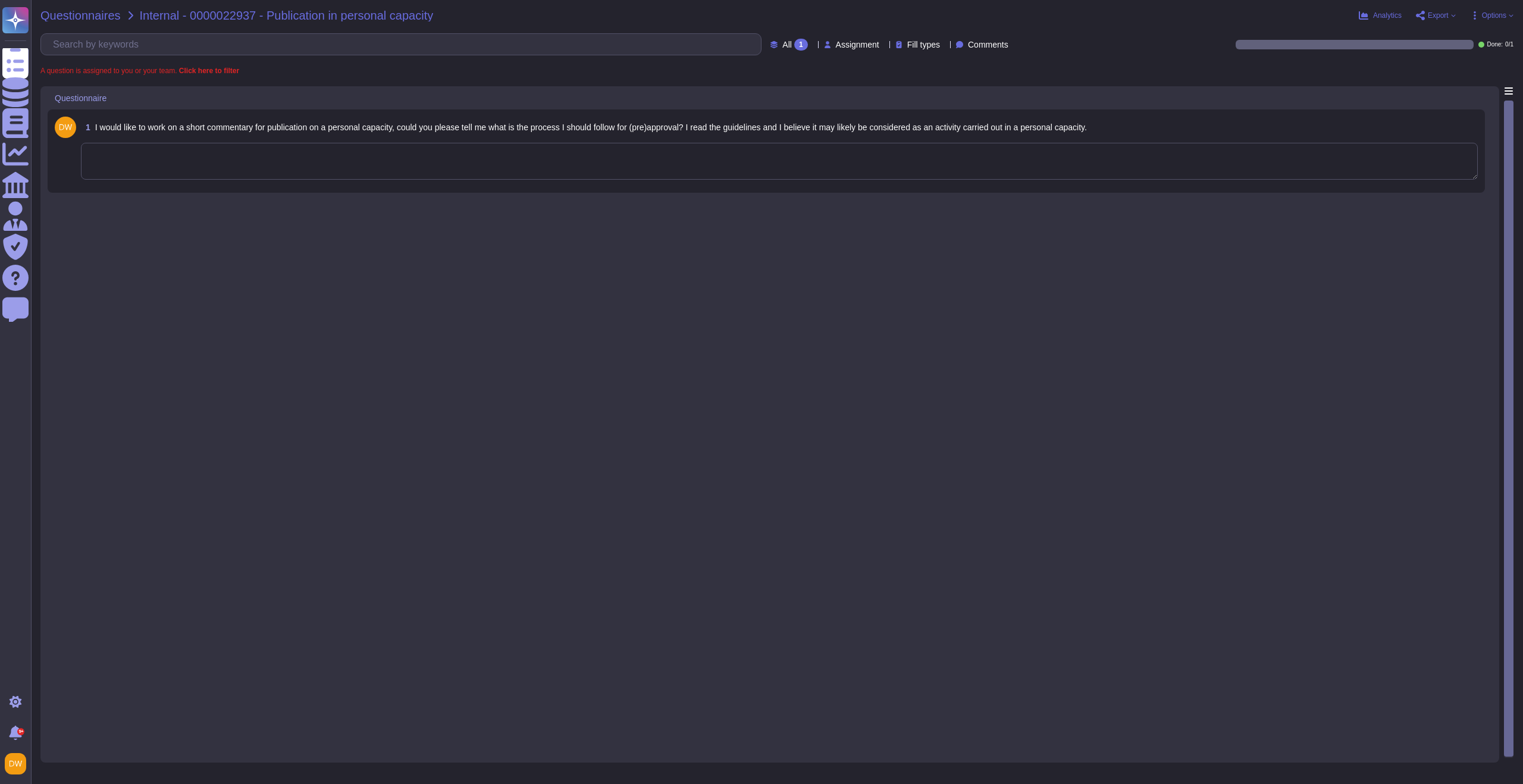
click at [109, 13] on span "Questionnaires" at bounding box center [80, 15] width 80 height 12
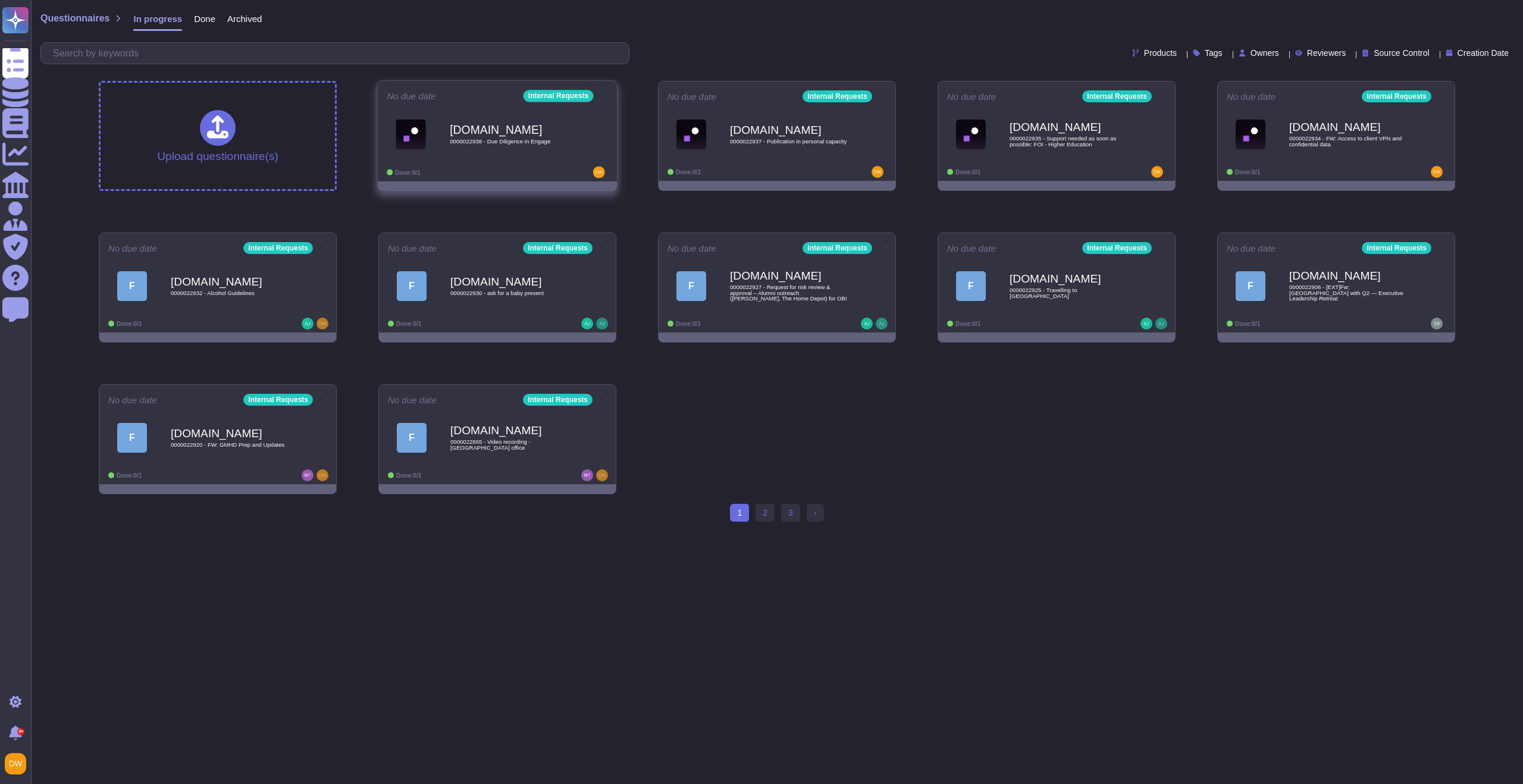
click at [511, 155] on div "Force.com 0000022938 - Due Diligence in Engage" at bounding box center [510, 134] width 120 height 48
